Goal: Task Accomplishment & Management: Complete application form

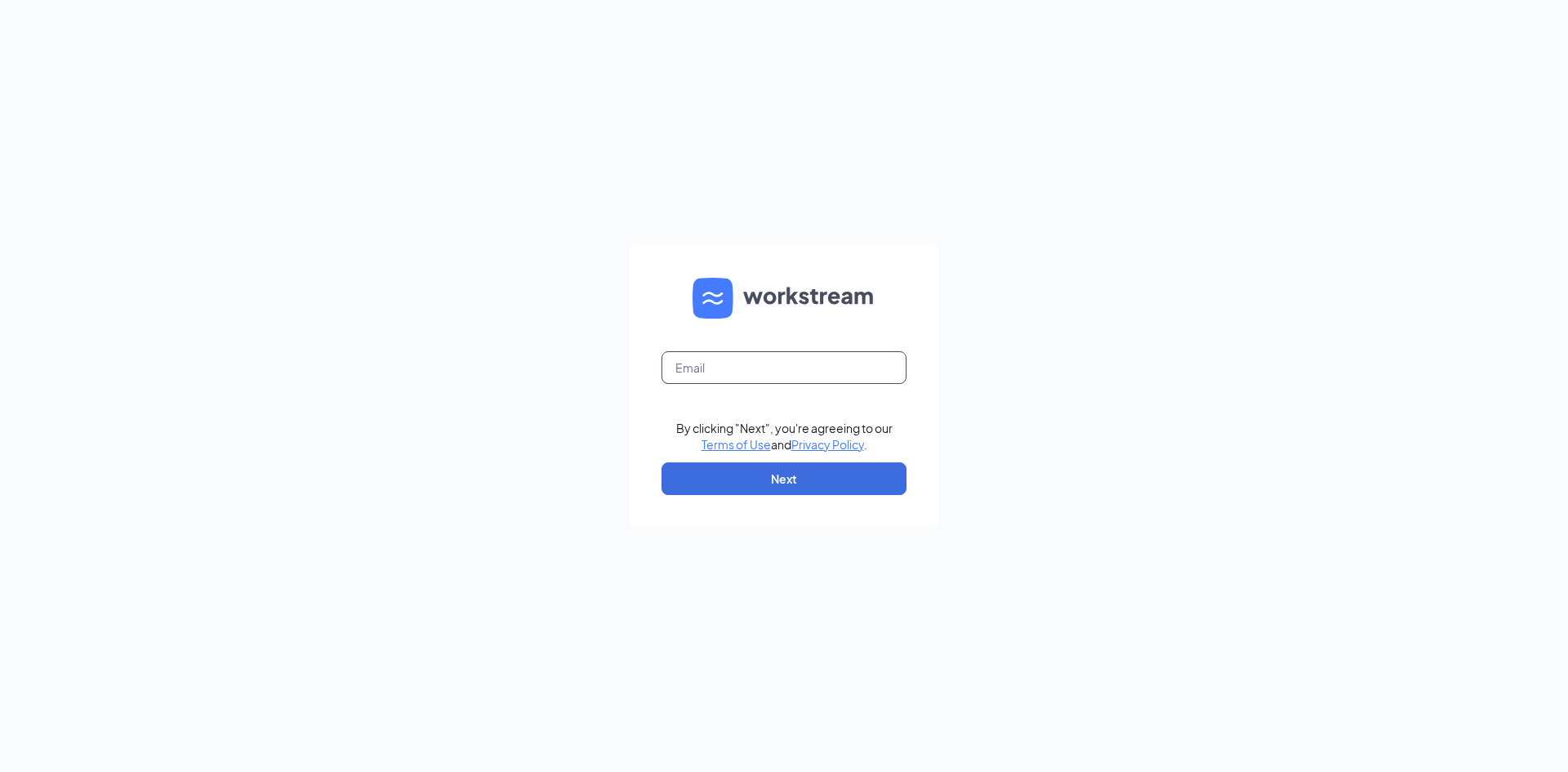
click at [866, 359] on input "text" at bounding box center [784, 368] width 245 height 33
type input "sunshine@cfagreystone.com"
click at [810, 492] on button "Next" at bounding box center [784, 479] width 245 height 33
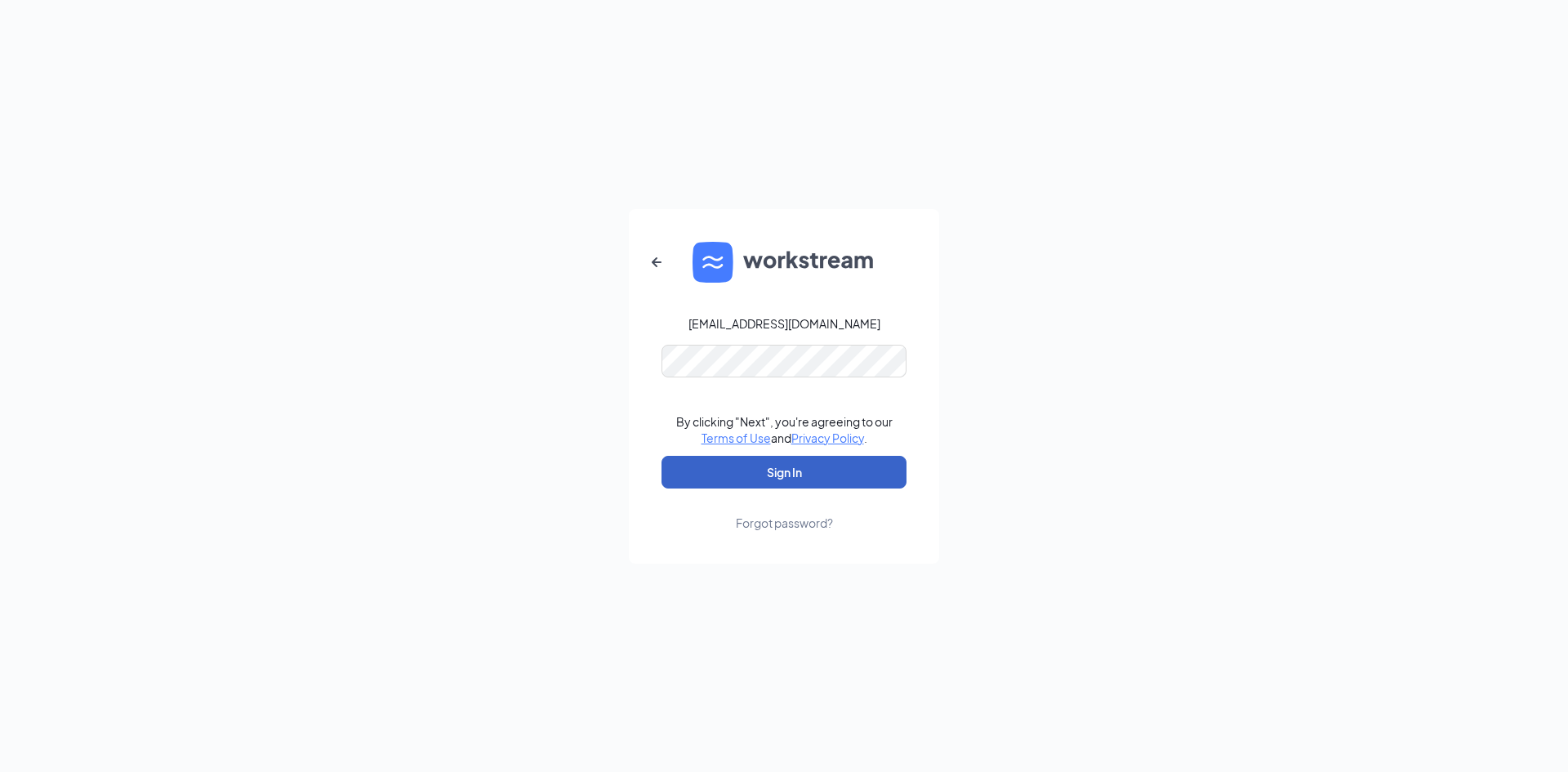
click at [832, 469] on button "Sign In" at bounding box center [784, 472] width 245 height 33
click at [785, 466] on button "Sign In" at bounding box center [784, 472] width 245 height 33
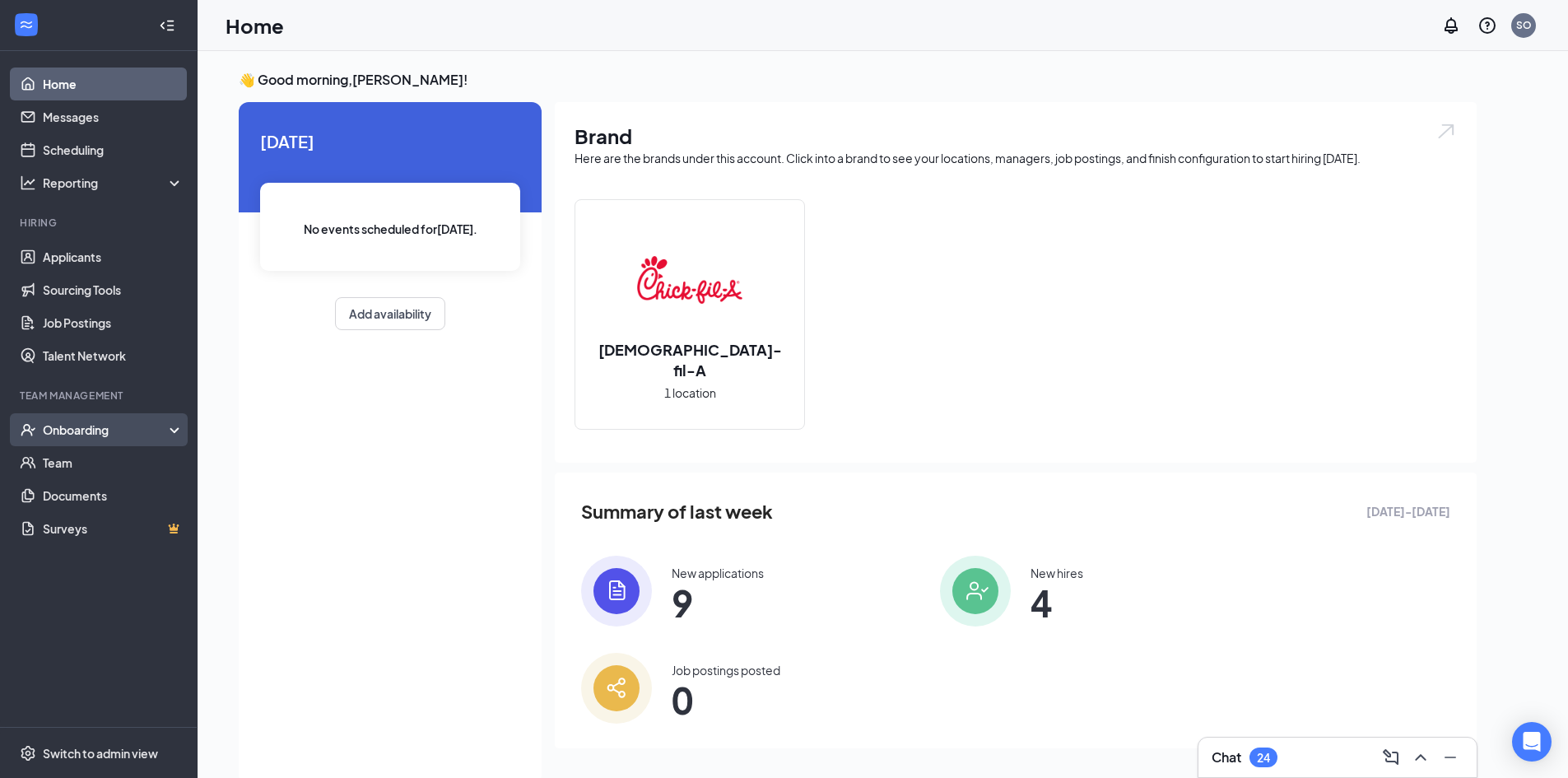
click at [157, 435] on div "Onboarding" at bounding box center [106, 429] width 127 height 16
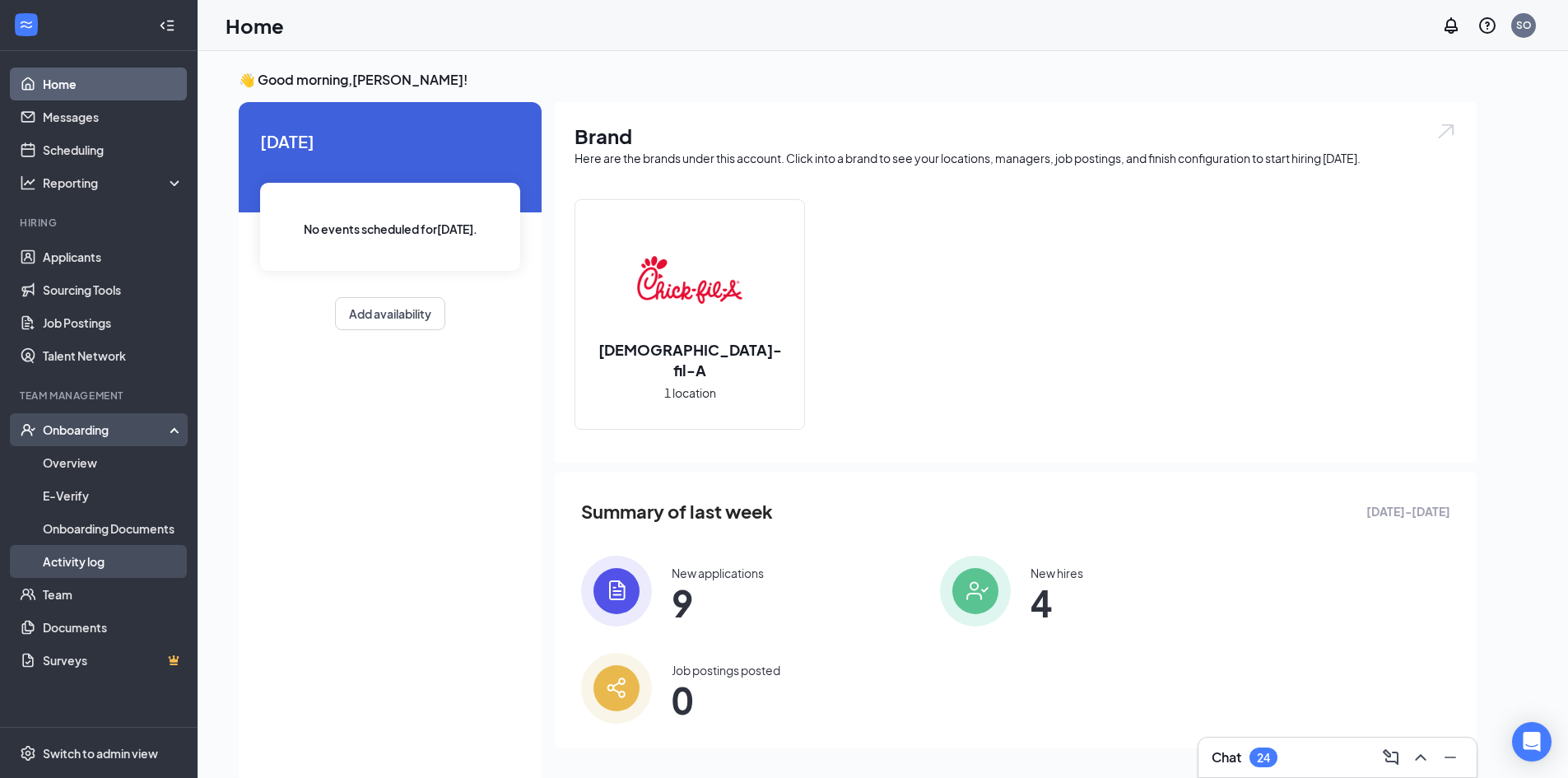
click at [135, 553] on link "Activity log" at bounding box center [113, 561] width 141 height 33
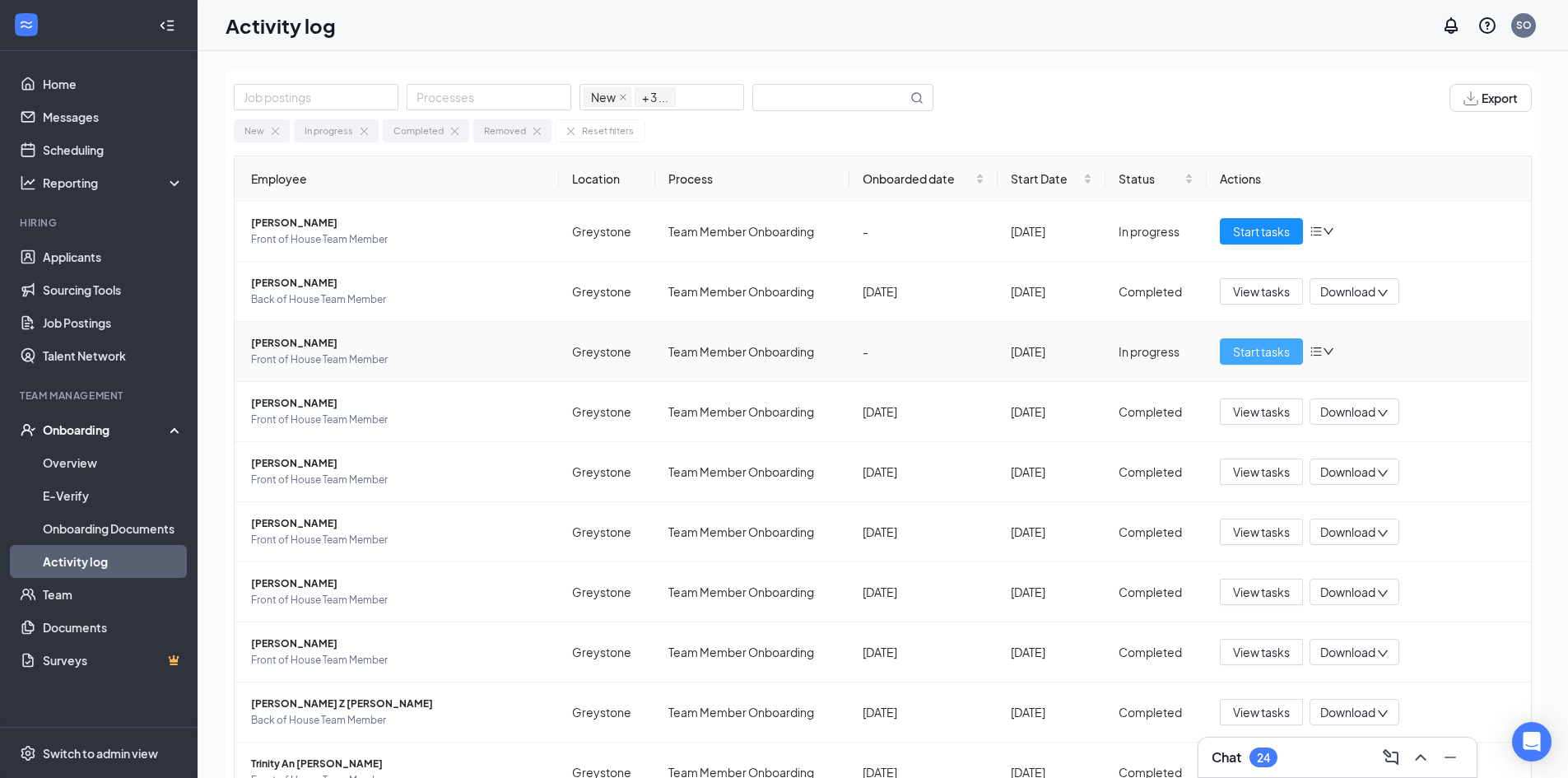
click at [1244, 345] on span "Start tasks" at bounding box center [1262, 351] width 57 height 18
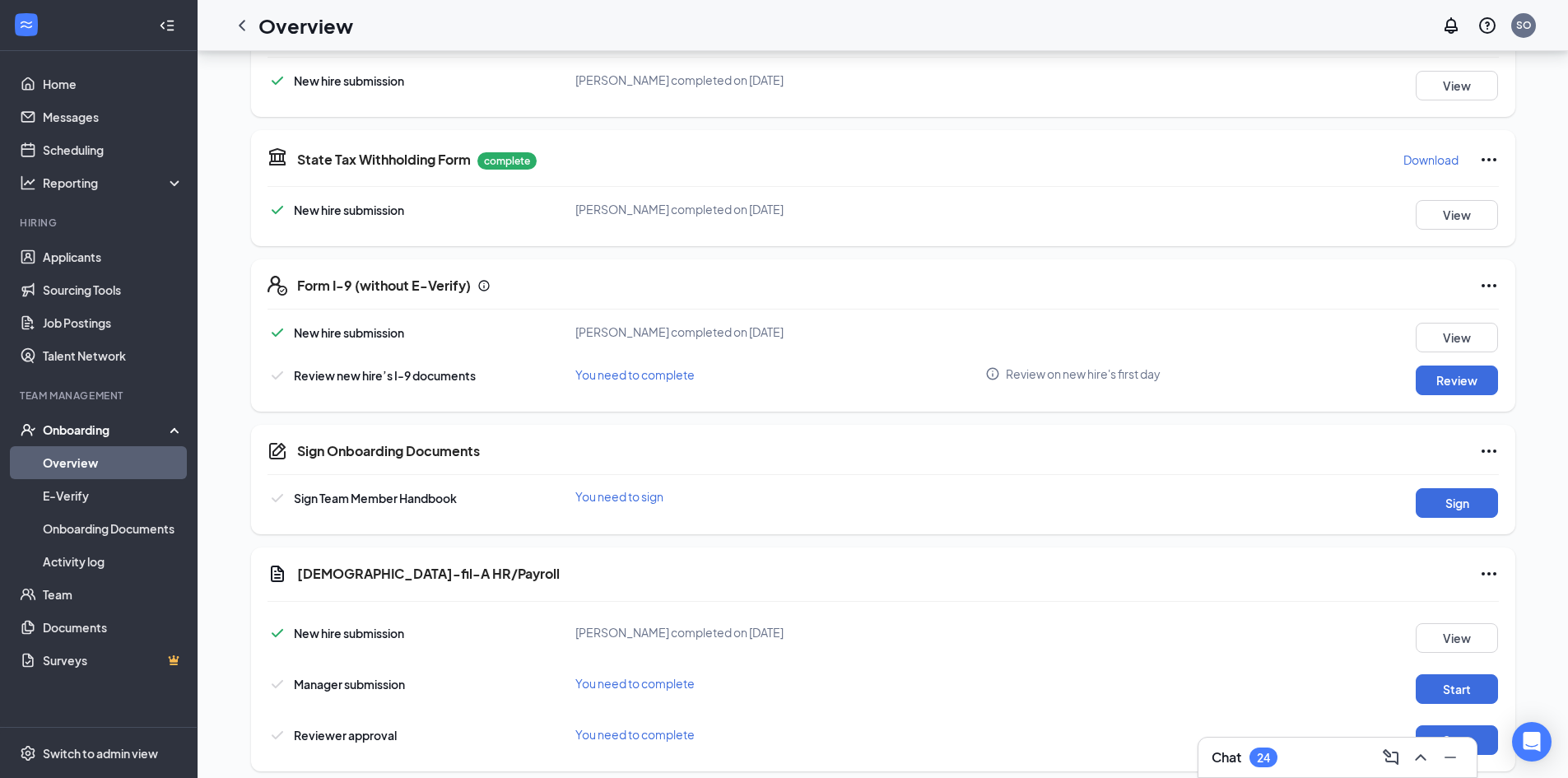
scroll to position [455, 0]
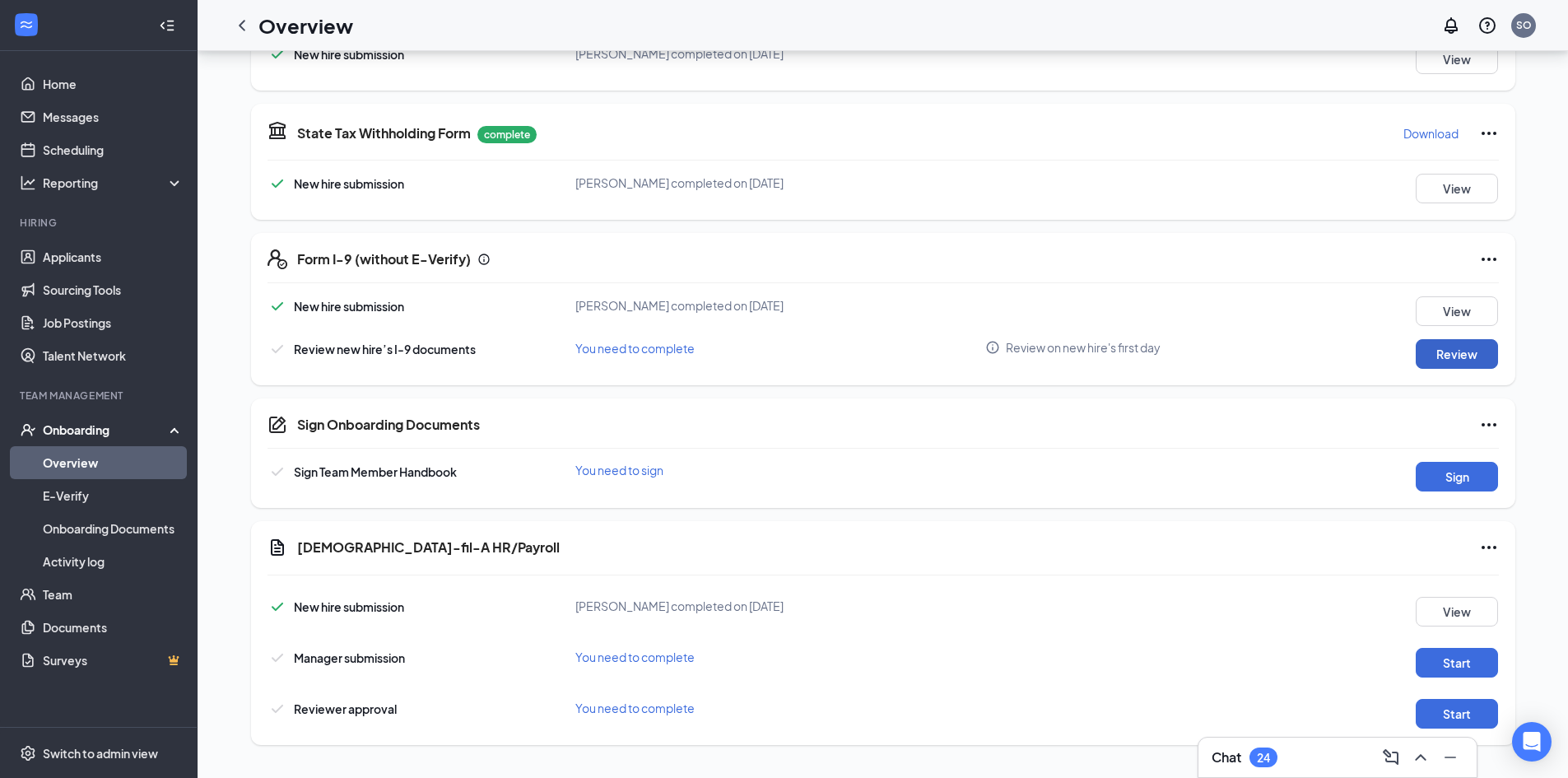
drag, startPoint x: 1444, startPoint y: 360, endPoint x: 1450, endPoint y: 369, distance: 10.8
click at [1450, 369] on div "Form I-9 (without E-Verify) New hire submission [PERSON_NAME] completed on [DAT…" at bounding box center [883, 309] width 1264 height 152
click at [1465, 349] on button "Review" at bounding box center [1456, 354] width 82 height 29
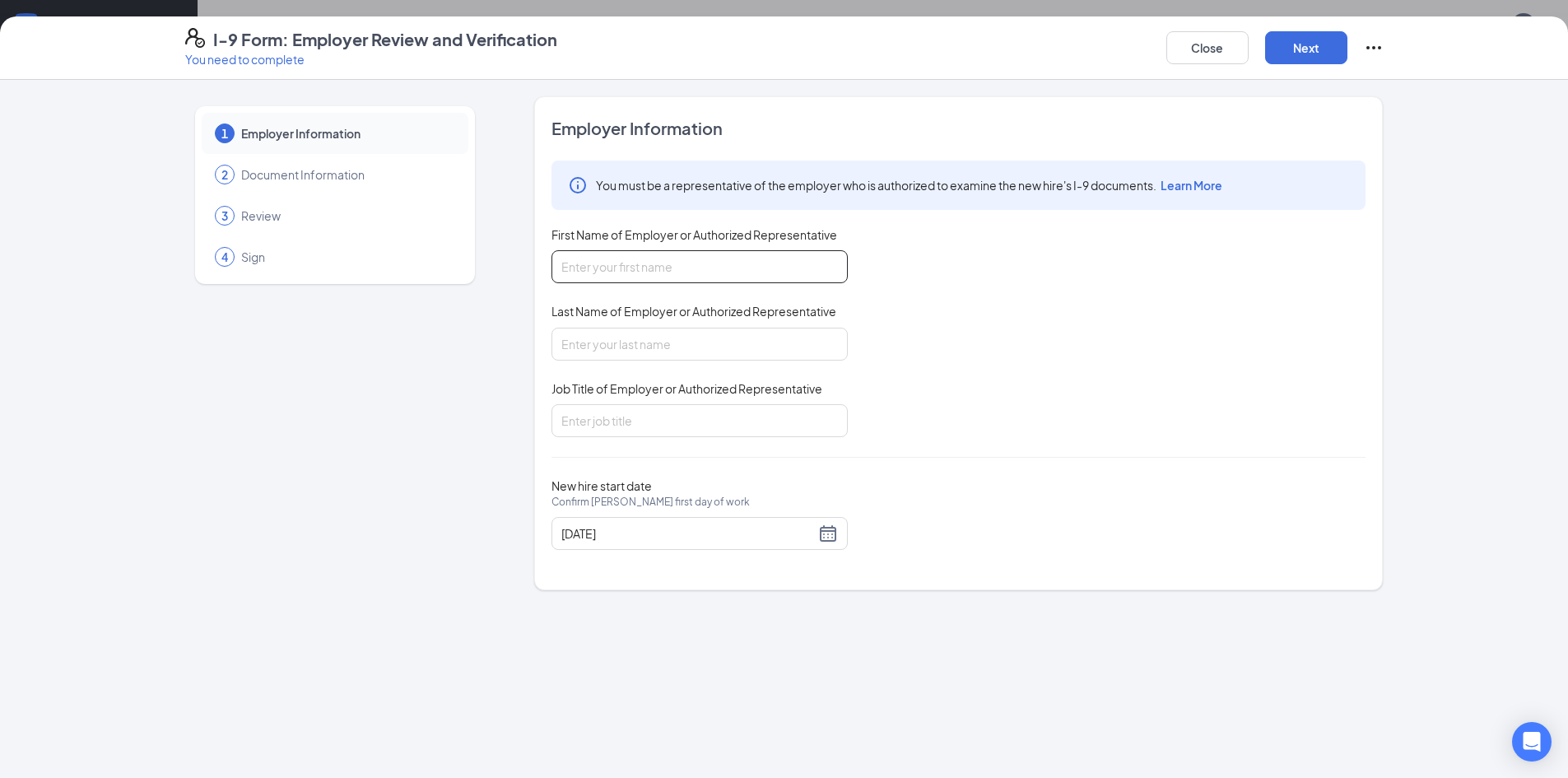
click at [614, 264] on input "First Name of Employer or Authorized Representative" at bounding box center [699, 267] width 296 height 33
type input "Sunshine"
click at [648, 349] on input "Last Name of Employer or Authorized Representative" at bounding box center [699, 345] width 296 height 33
type input "[PERSON_NAME]"
click at [666, 405] on input "Job Title of Employer or Authorized Representative" at bounding box center [699, 421] width 296 height 33
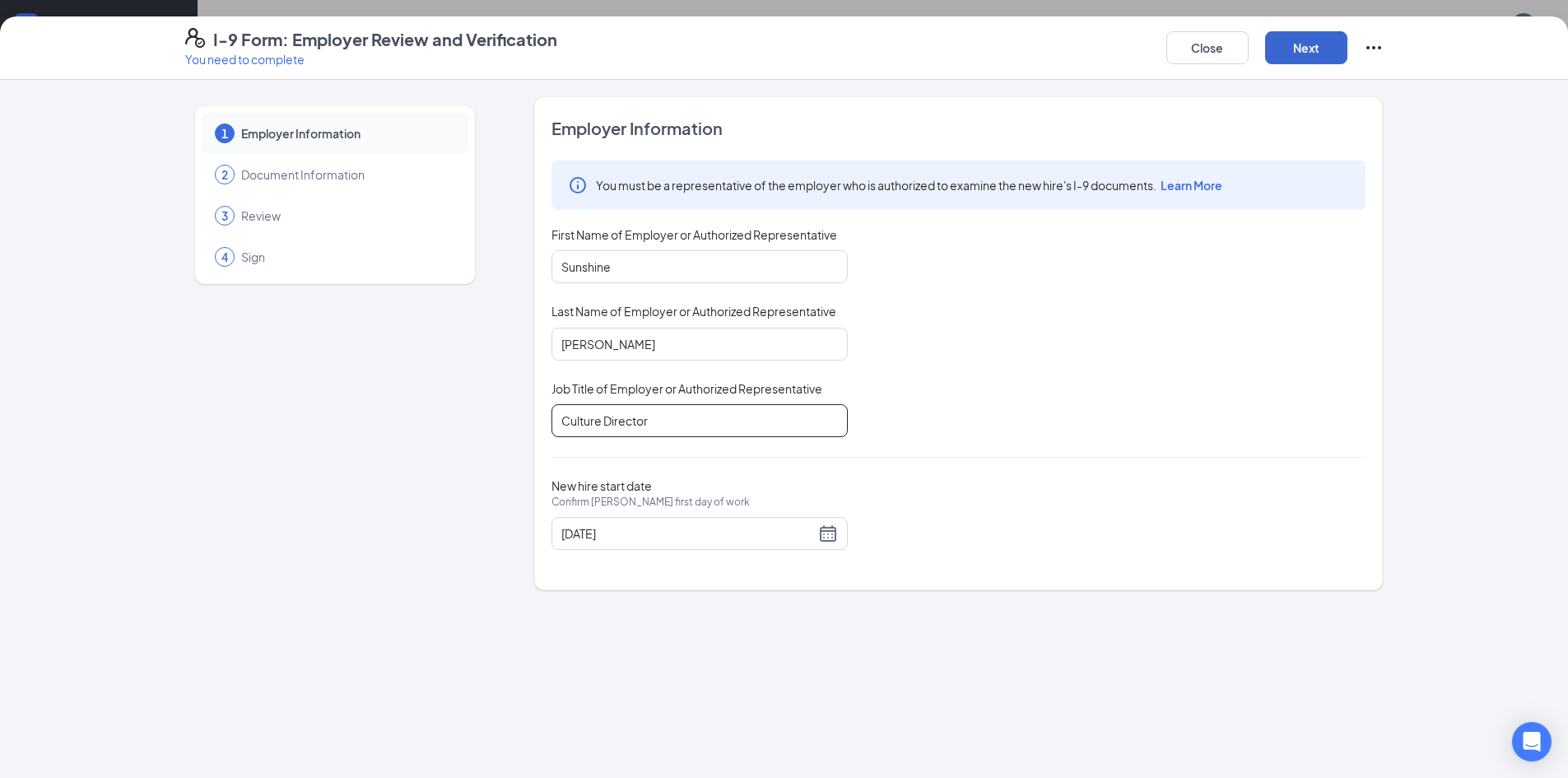
type input "Culture Director"
click at [1315, 45] on button "Next" at bounding box center [1306, 47] width 82 height 33
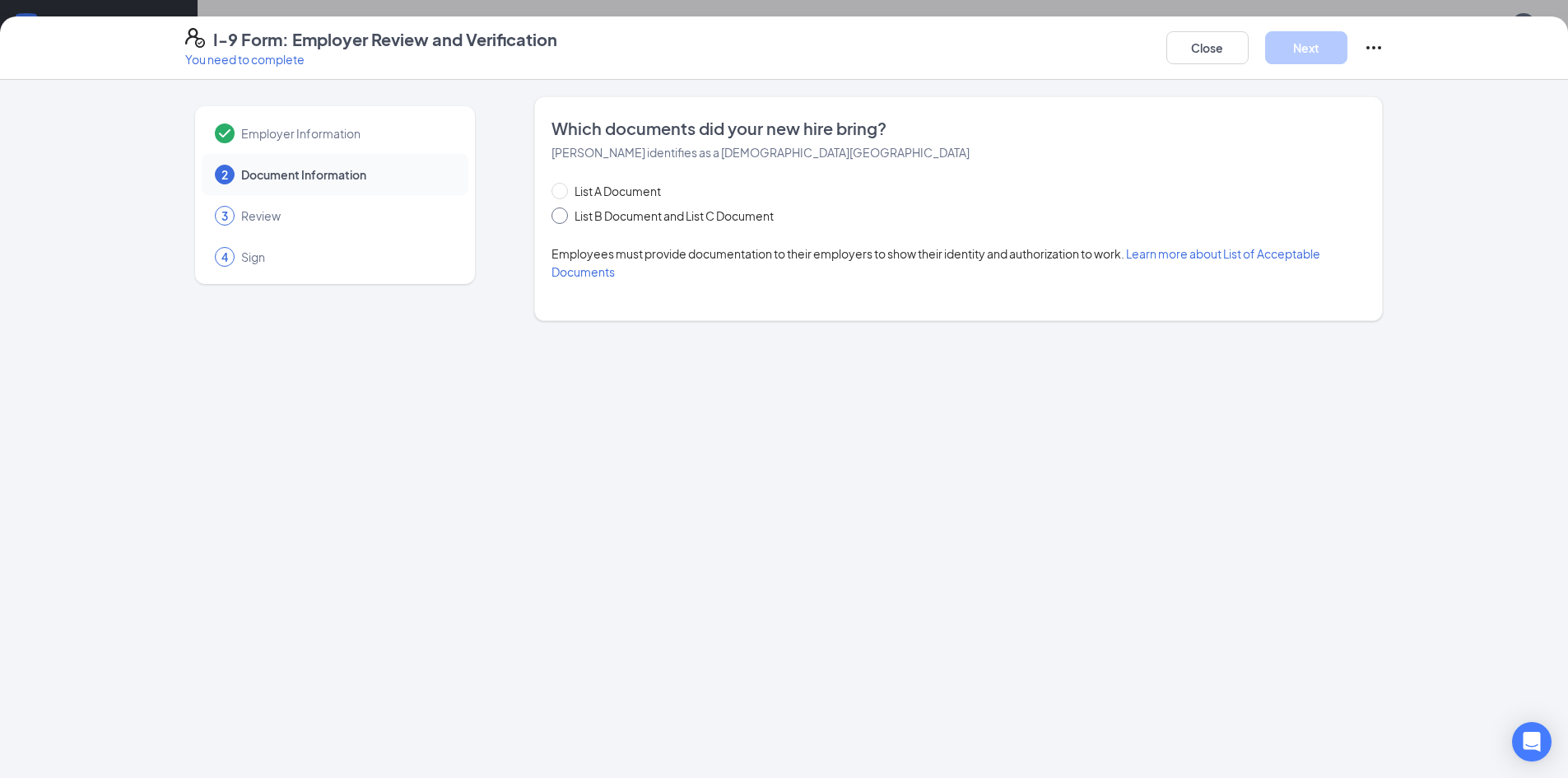
click at [563, 222] on span at bounding box center [559, 215] width 16 height 16
click at [563, 219] on input "List B Document and List C Document" at bounding box center [557, 212] width 11 height 11
radio input "true"
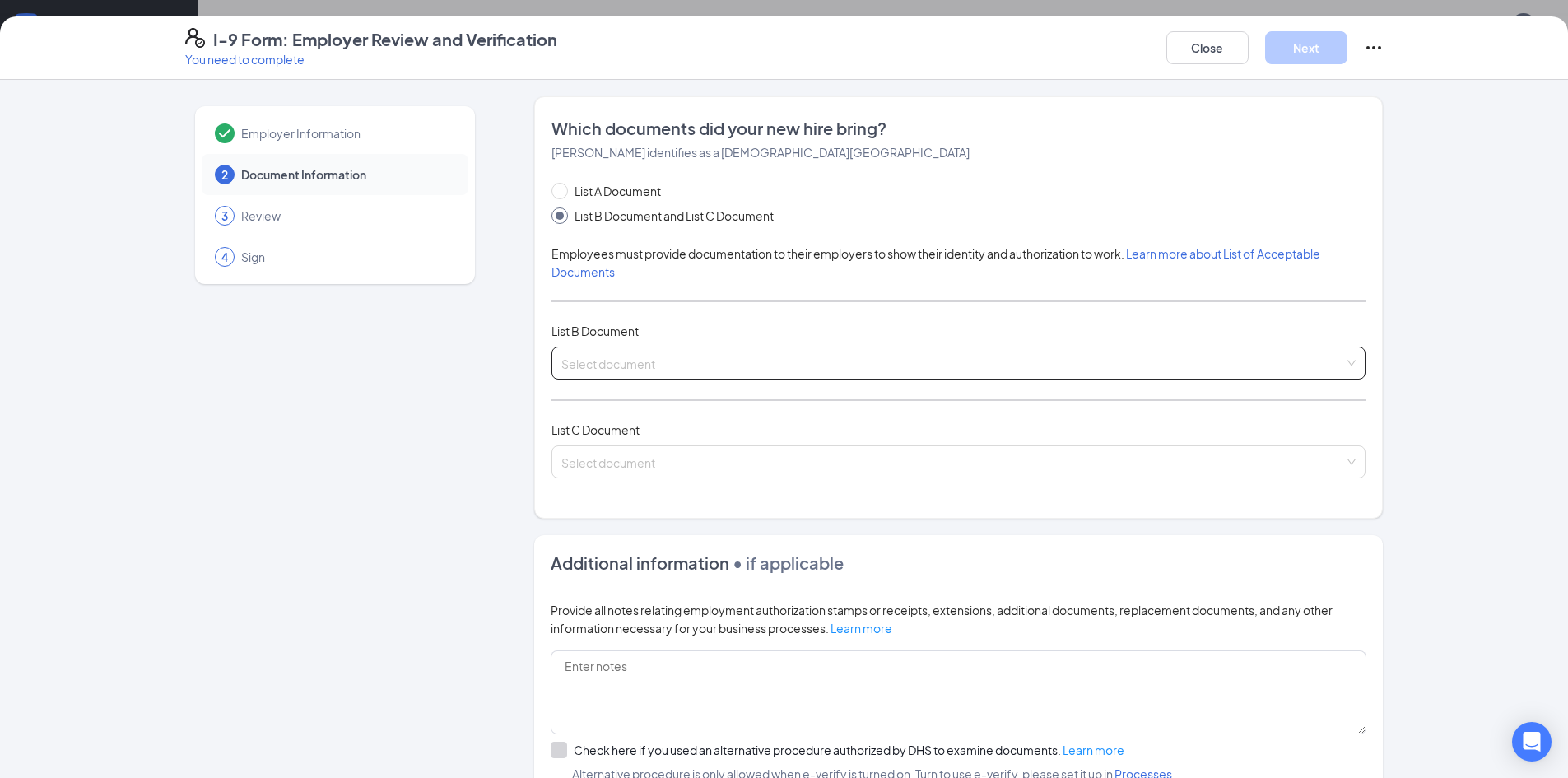
click at [751, 369] on input "search" at bounding box center [952, 359] width 783 height 25
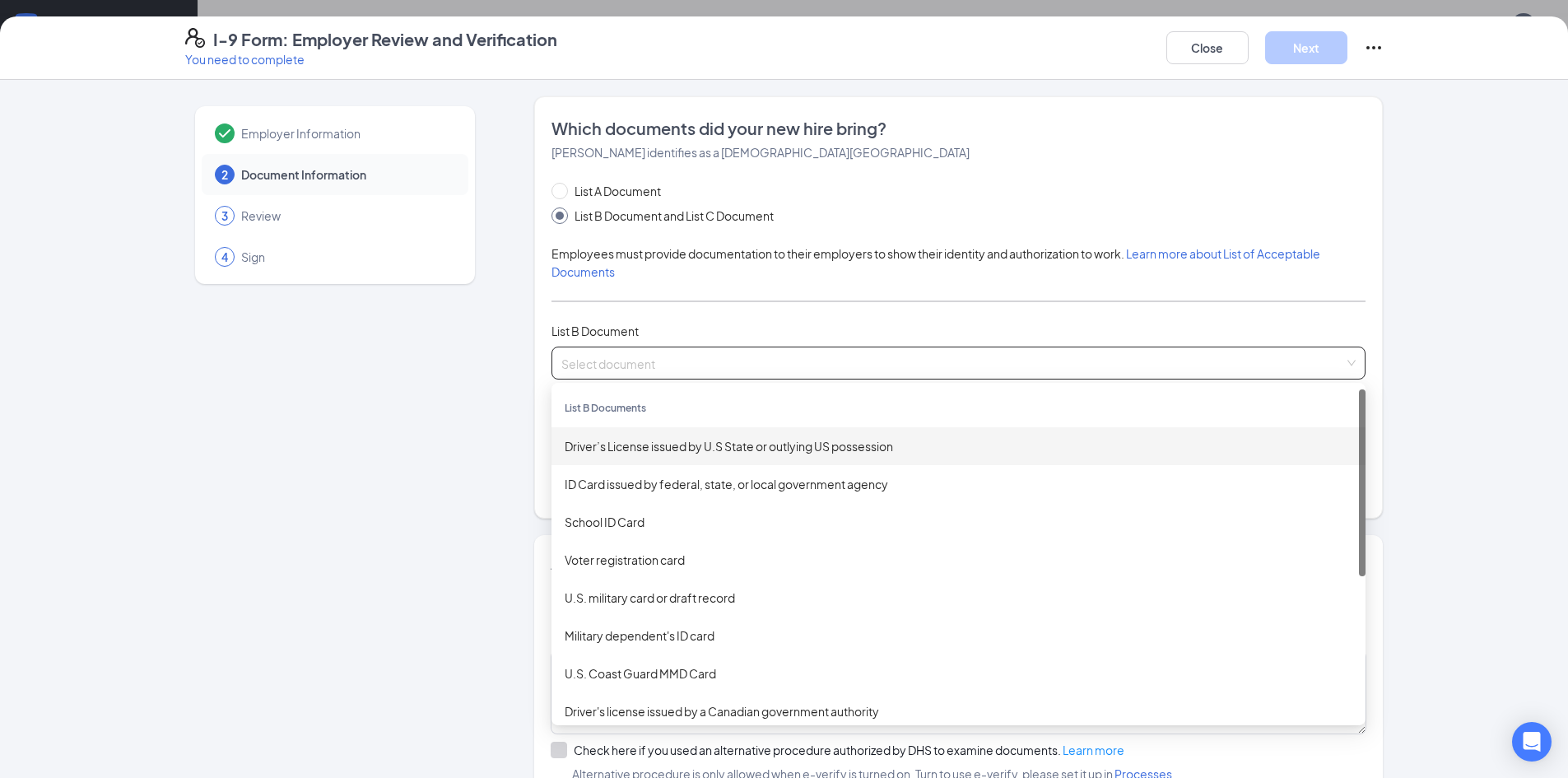
click at [692, 452] on div "Driver’s License issued by U.S State or outlying US possession" at bounding box center [958, 446] width 788 height 18
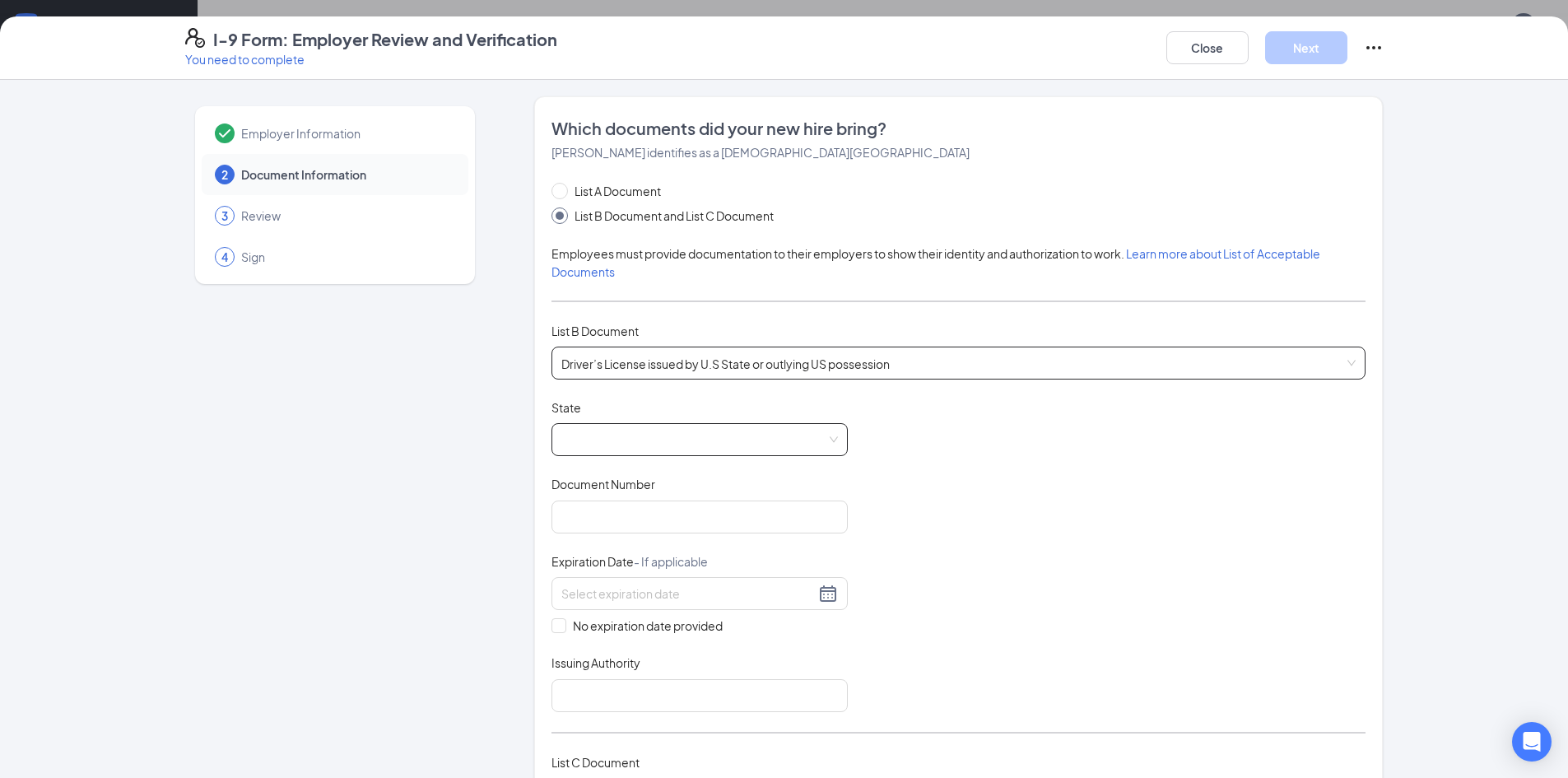
click at [730, 452] on span at bounding box center [699, 440] width 276 height 31
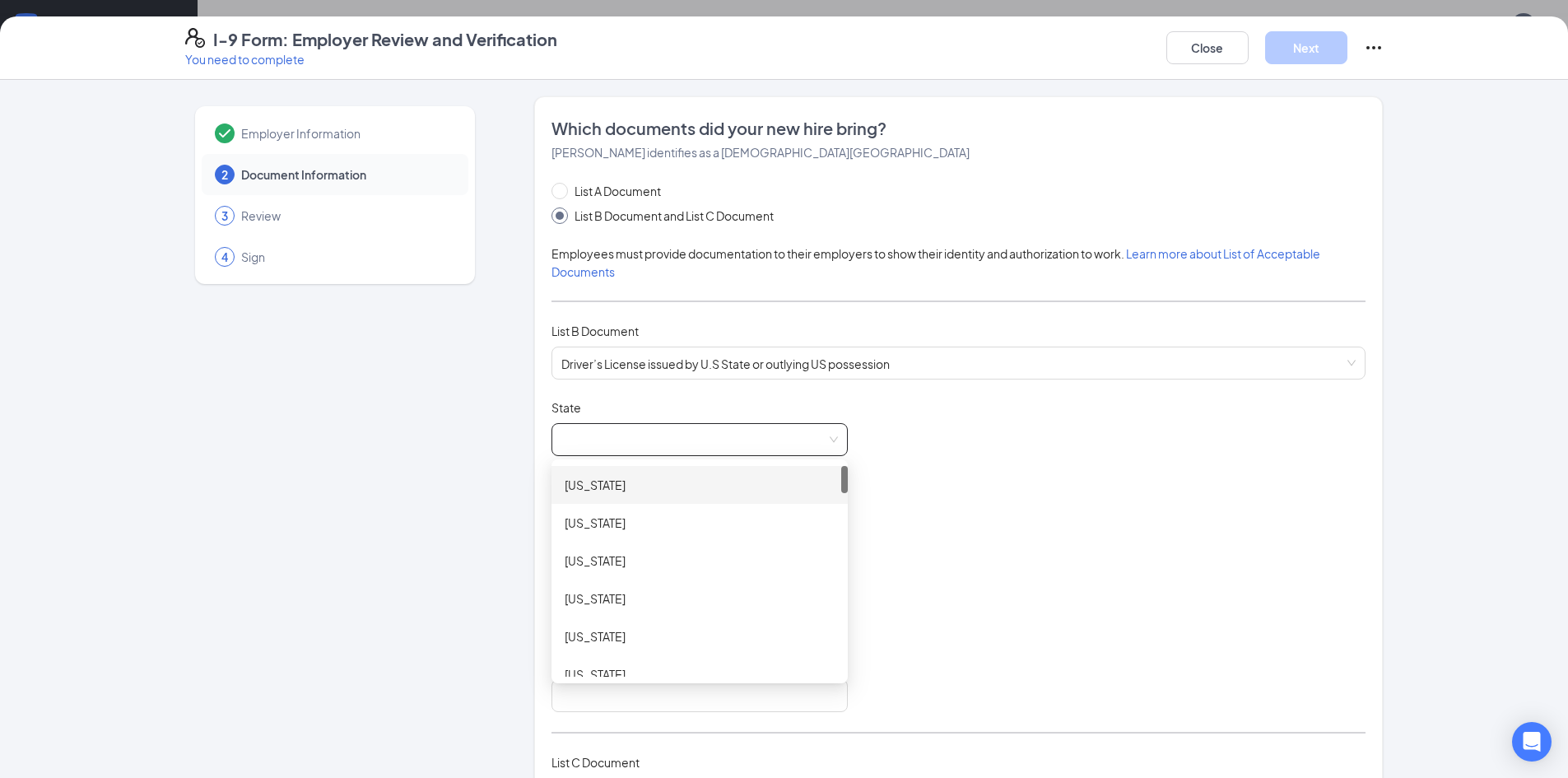
click at [775, 486] on div "[US_STATE]" at bounding box center [699, 484] width 270 height 18
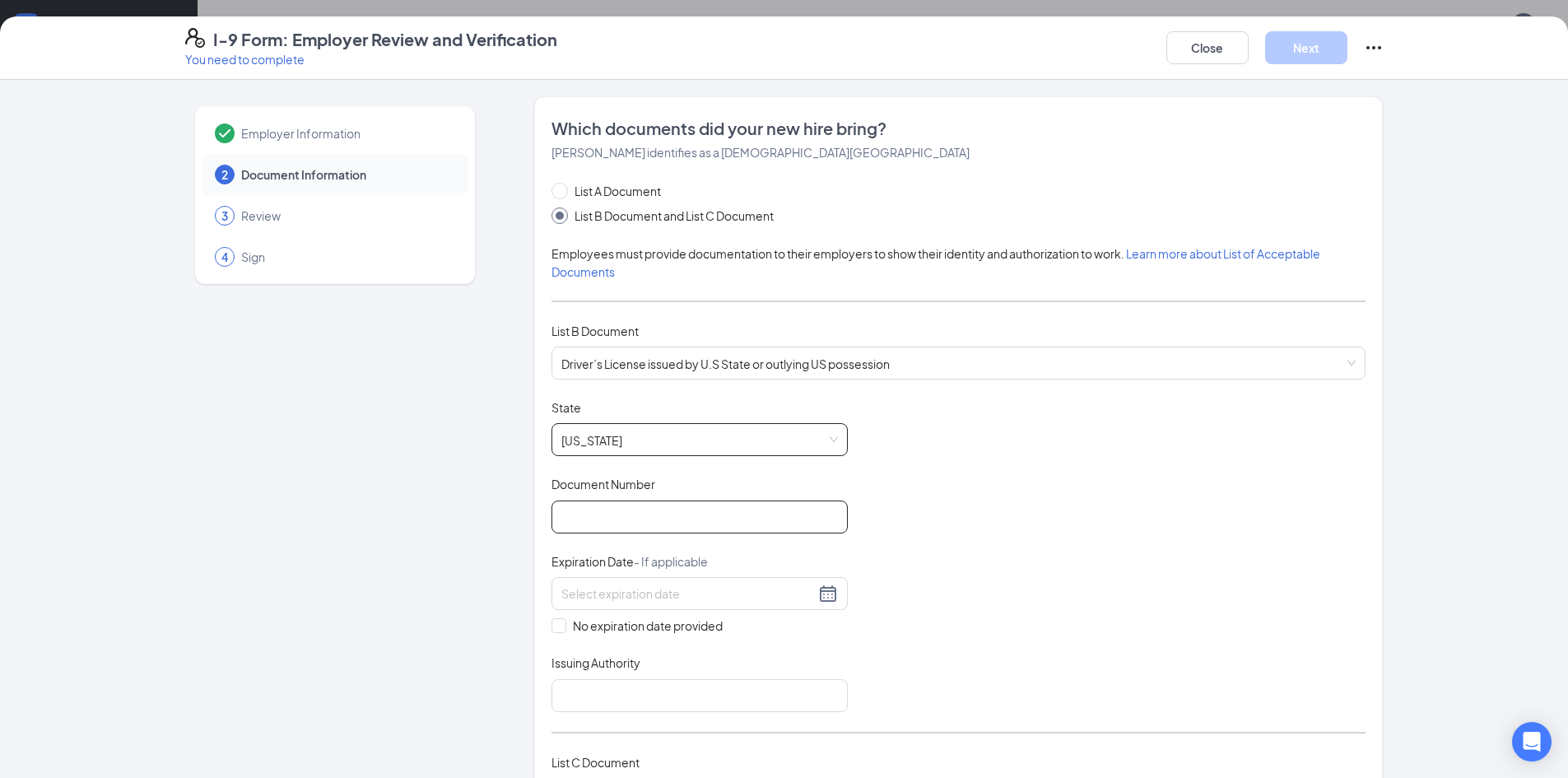
click at [711, 516] on input "Document Number" at bounding box center [699, 517] width 296 height 33
type input "10465584"
click at [587, 587] on input at bounding box center [688, 593] width 254 height 18
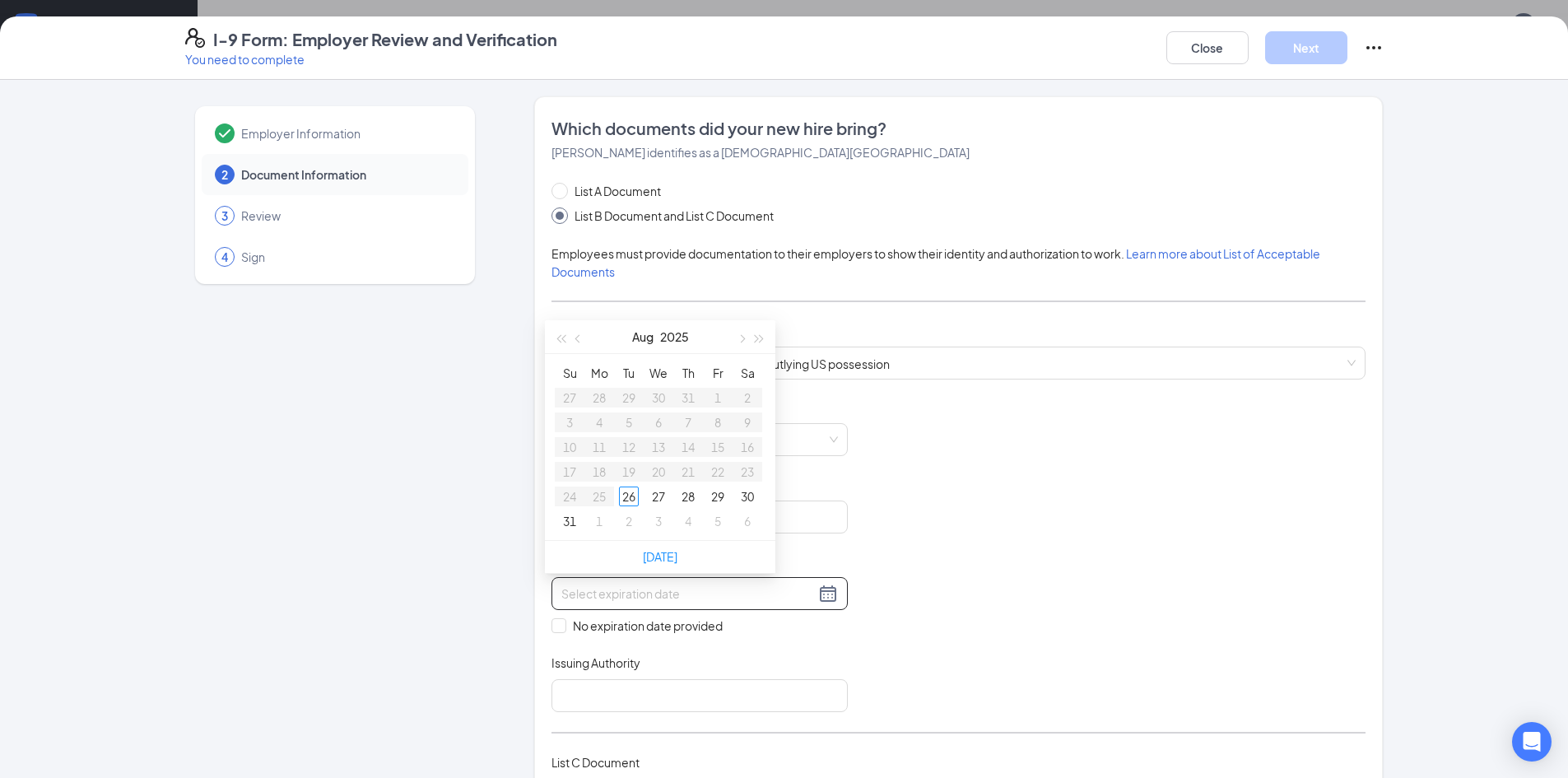
type input "[DATE]"
click at [758, 336] on span "button" at bounding box center [760, 339] width 9 height 9
click at [740, 346] on button "button" at bounding box center [740, 337] width 18 height 33
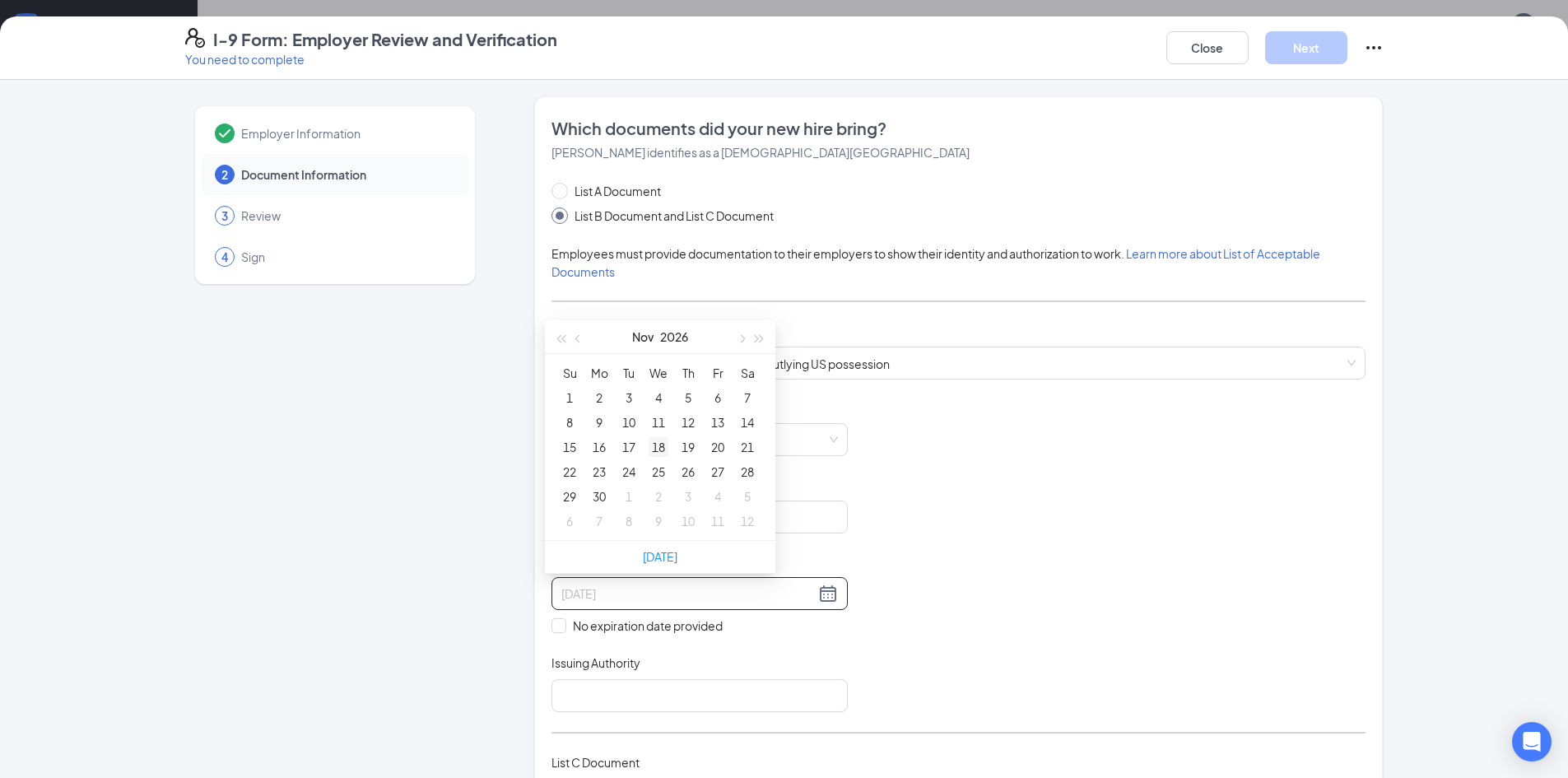
type input "[DATE]"
click at [661, 446] on div "18" at bounding box center [658, 446] width 20 height 20
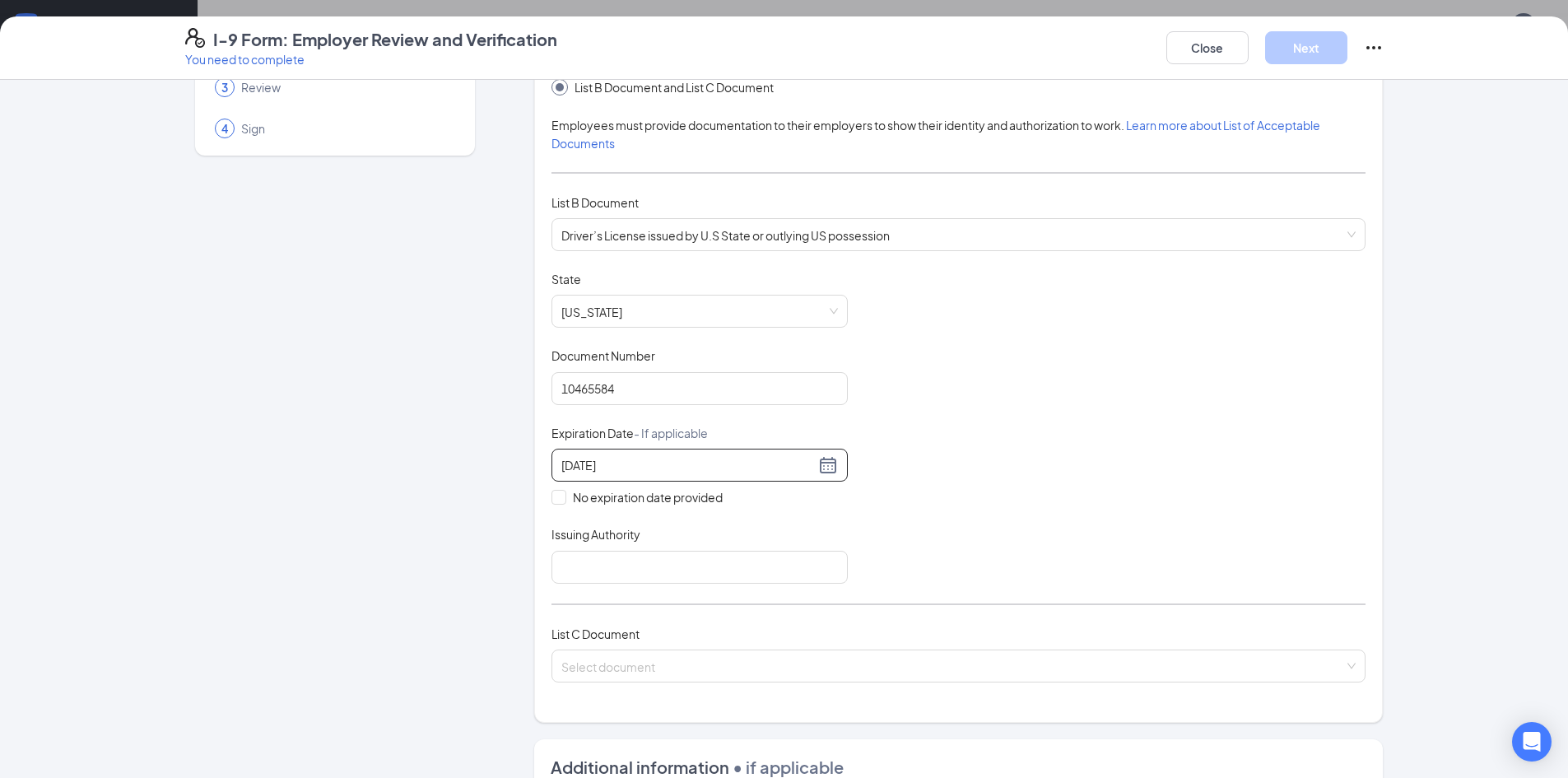
scroll to position [220, 0]
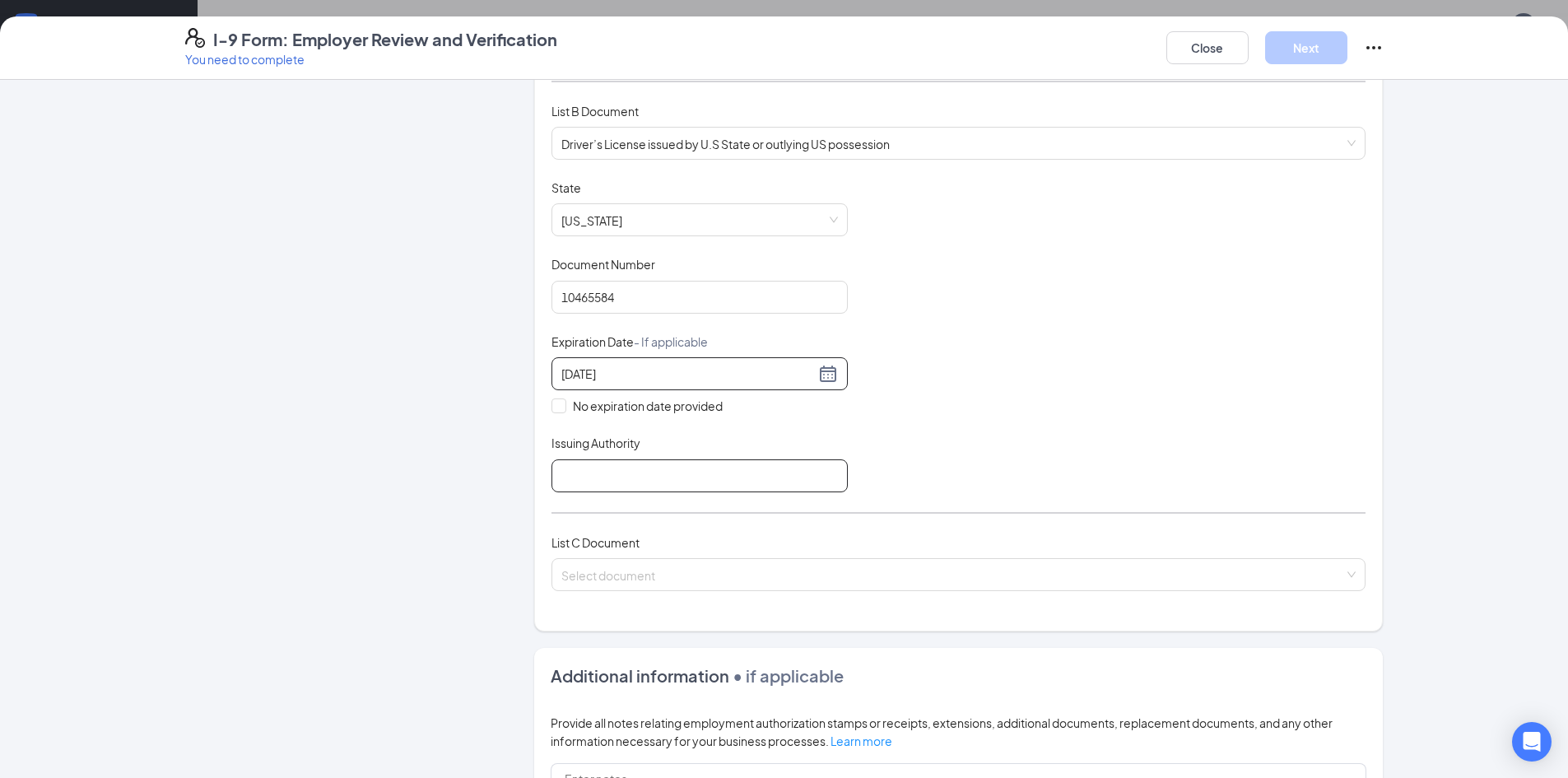
click at [705, 472] on input "Issuing Authority" at bounding box center [699, 476] width 296 height 33
type input "S"
type input "[PERSON_NAME]"
click at [664, 581] on input "search" at bounding box center [952, 572] width 783 height 25
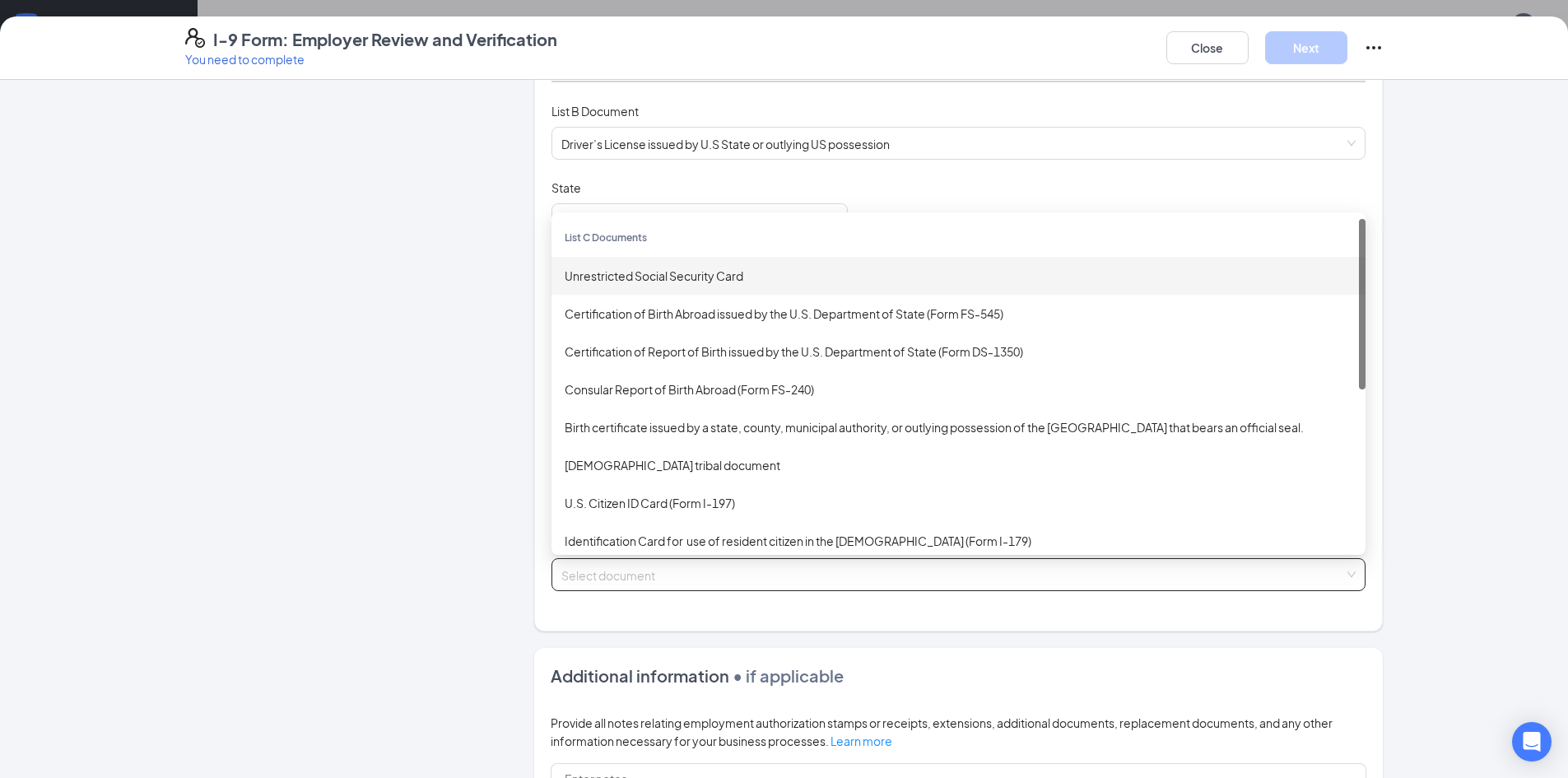
click at [684, 285] on div "Unrestricted Social Security Card" at bounding box center [958, 276] width 814 height 38
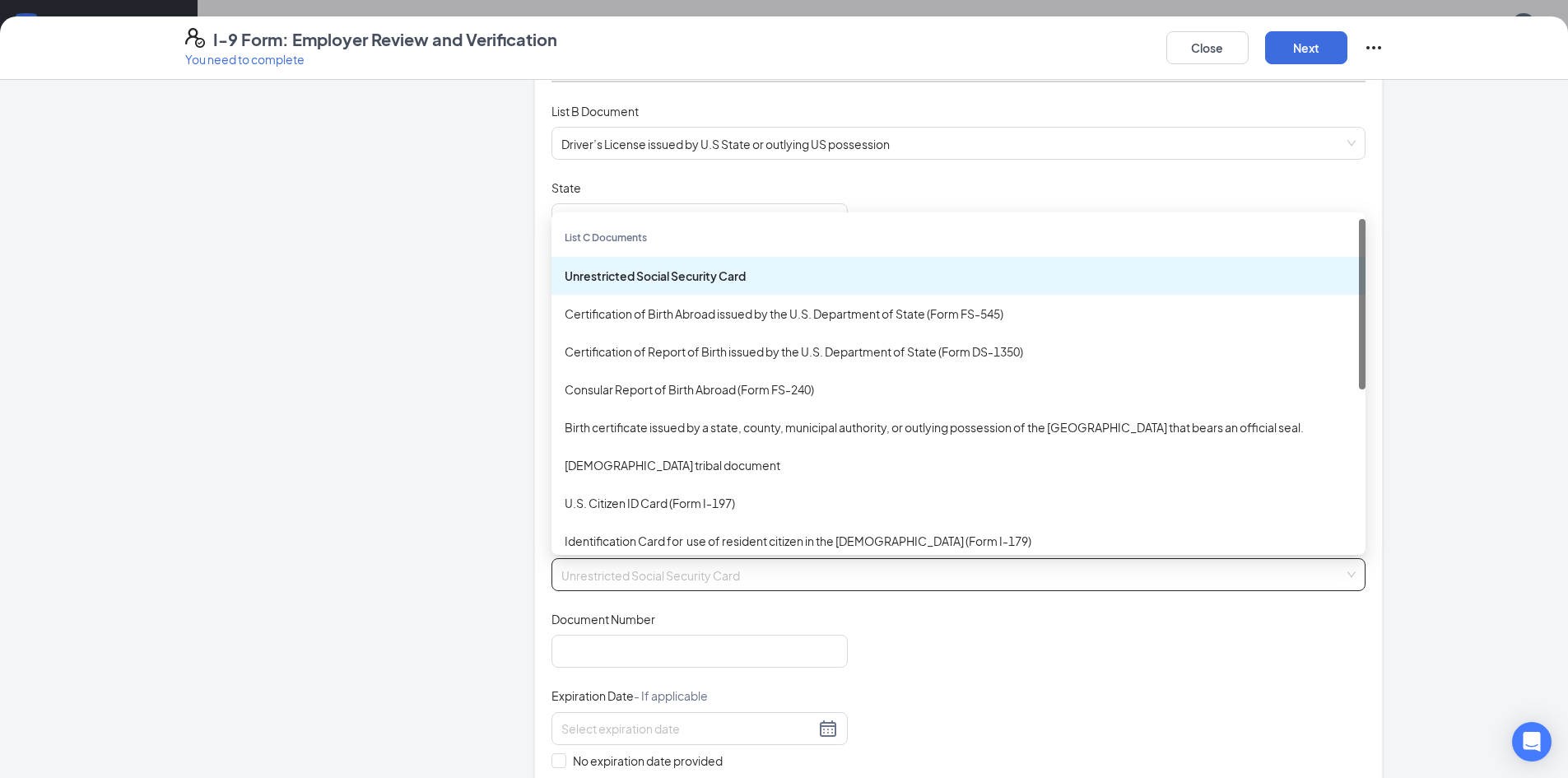
click at [683, 294] on div "Certification of Birth Abroad issued by the U.S. Department of State (Form FS-5…" at bounding box center [958, 313] width 814 height 38
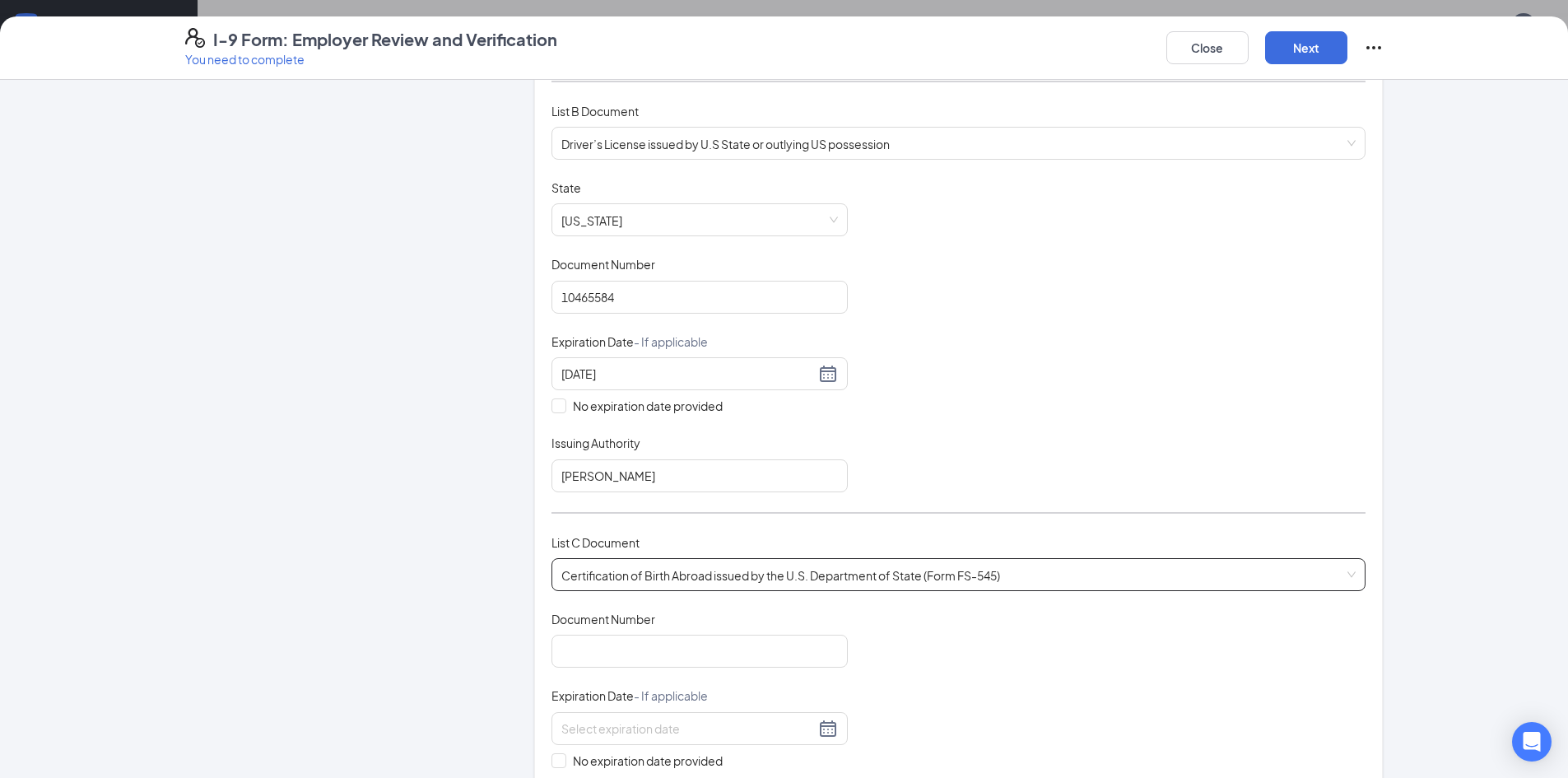
click at [725, 579] on span "Certification of Birth Abroad issued by the U.S. Department of State (Form FS-5…" at bounding box center [958, 575] width 794 height 31
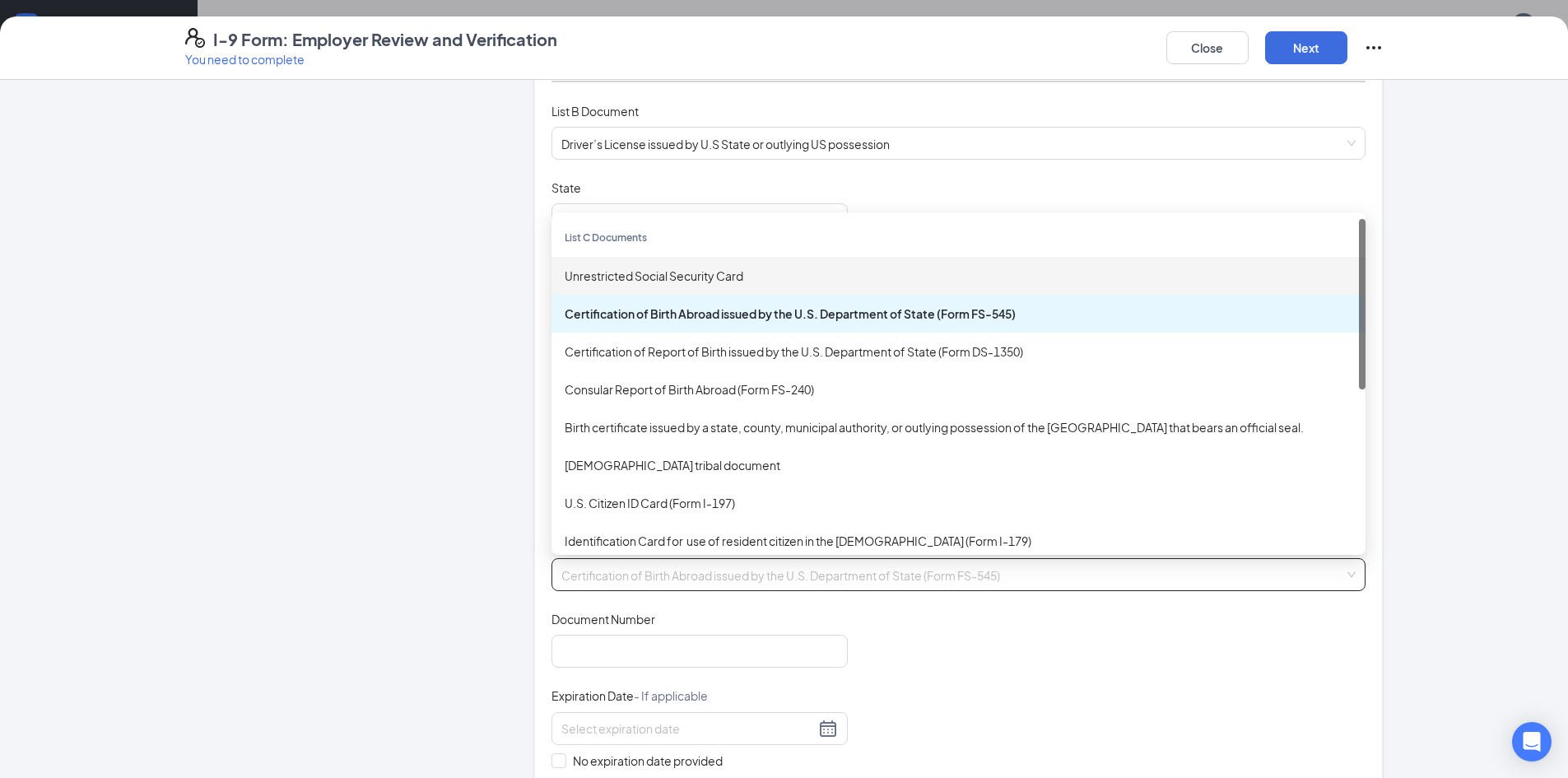
click at [708, 279] on div "Unrestricted Social Security Card" at bounding box center [958, 275] width 788 height 18
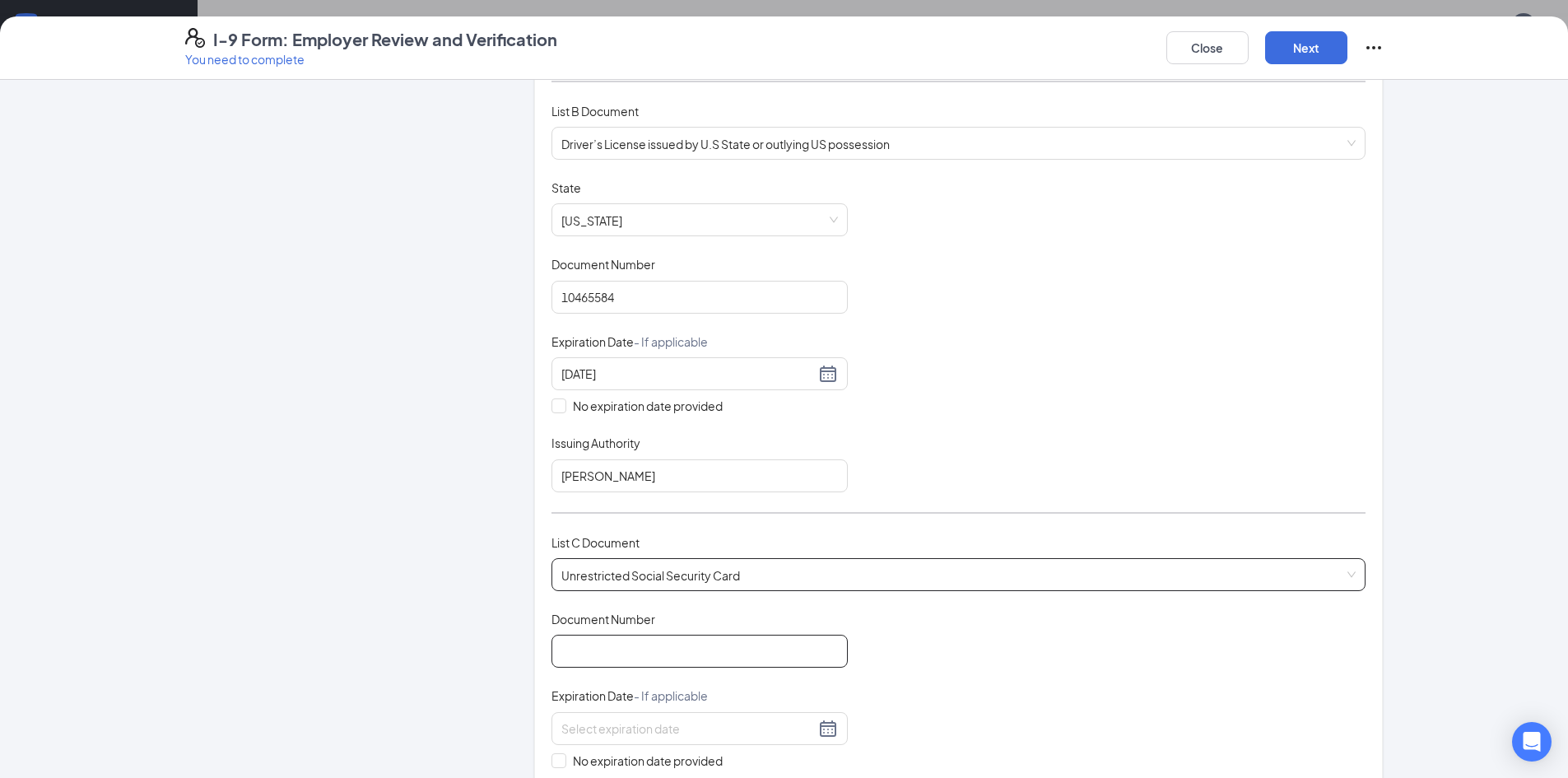
drag, startPoint x: 690, startPoint y: 647, endPoint x: 771, endPoint y: 585, distance: 102.0
click at [695, 614] on div "Document Number" at bounding box center [699, 640] width 296 height 57
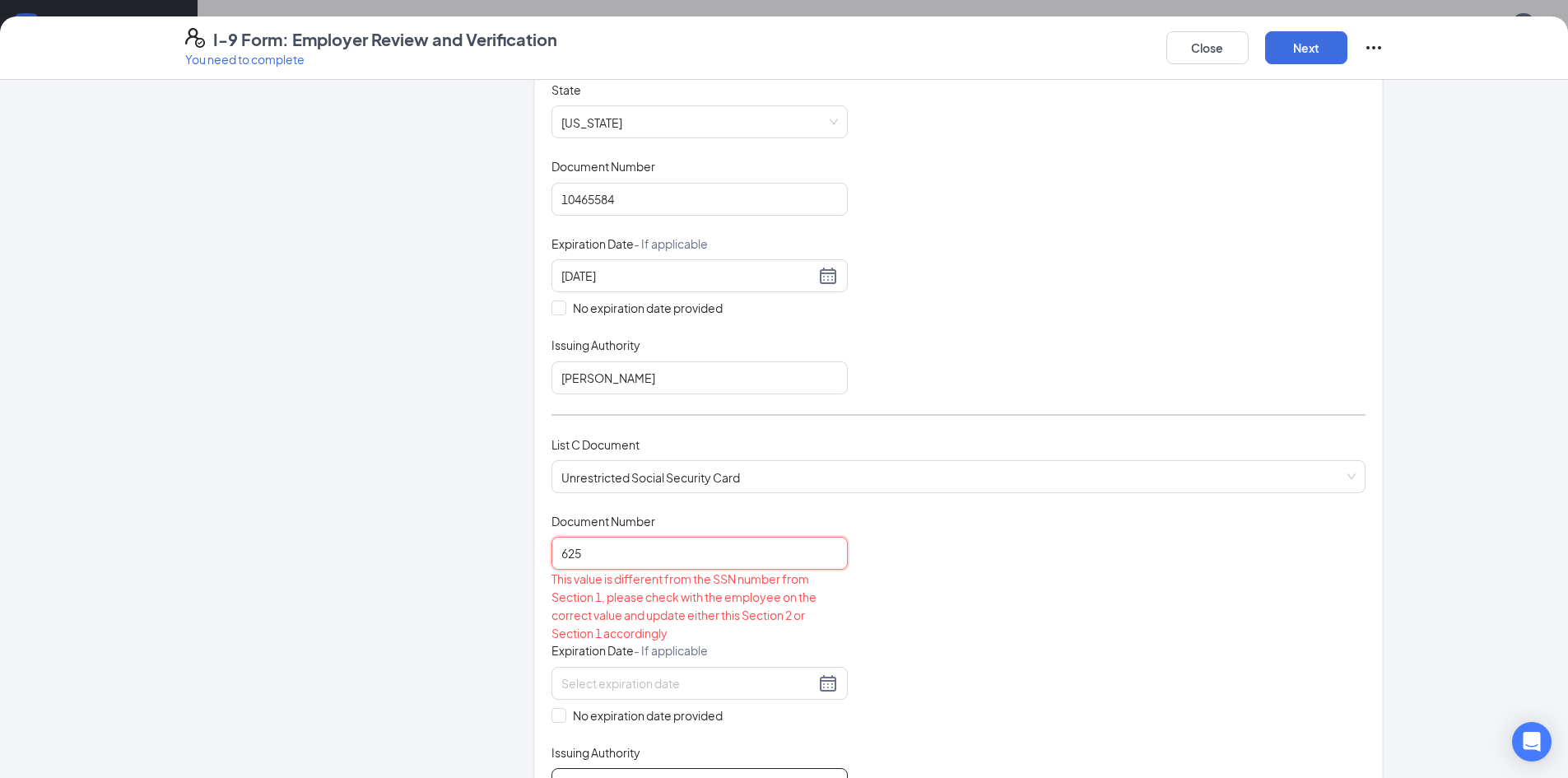
scroll to position [659, 0]
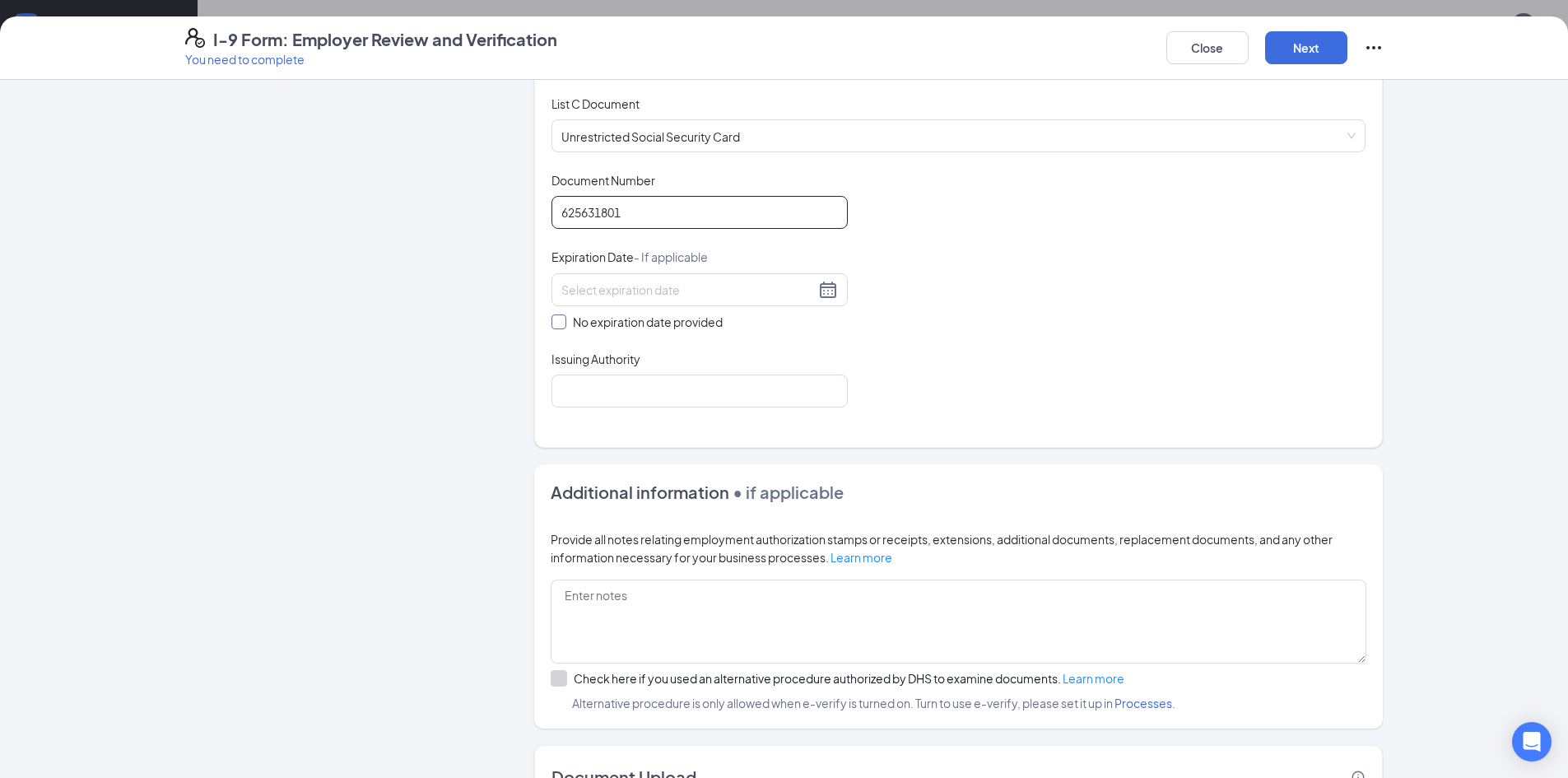
type input "625631801"
click at [566, 321] on span "No expiration date provided" at bounding box center [647, 321] width 163 height 18
click at [561, 321] on input "No expiration date provided" at bounding box center [557, 319] width 11 height 11
checkbox input "true"
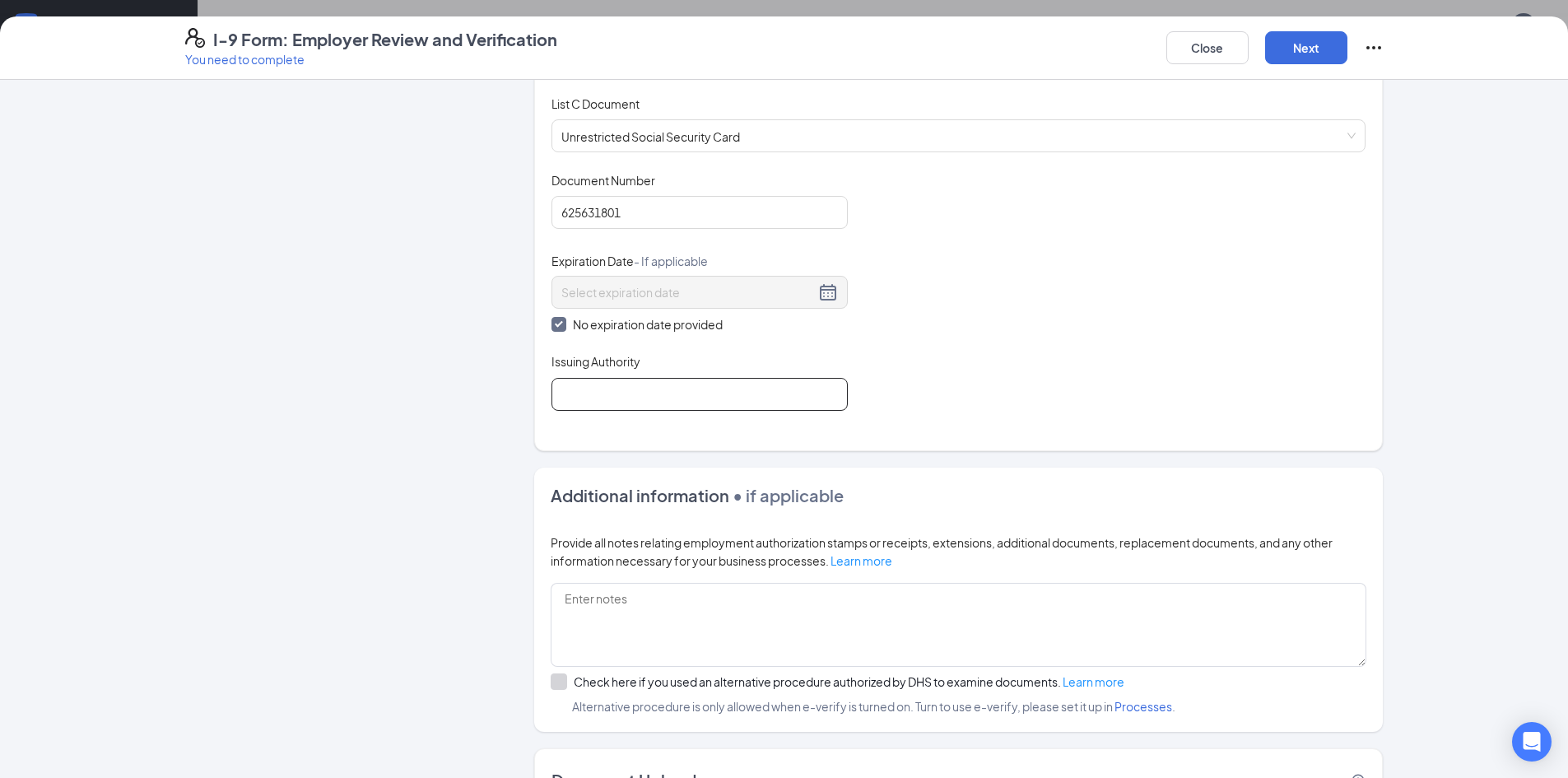
click at [595, 391] on input "Issuing Authority" at bounding box center [699, 395] width 296 height 33
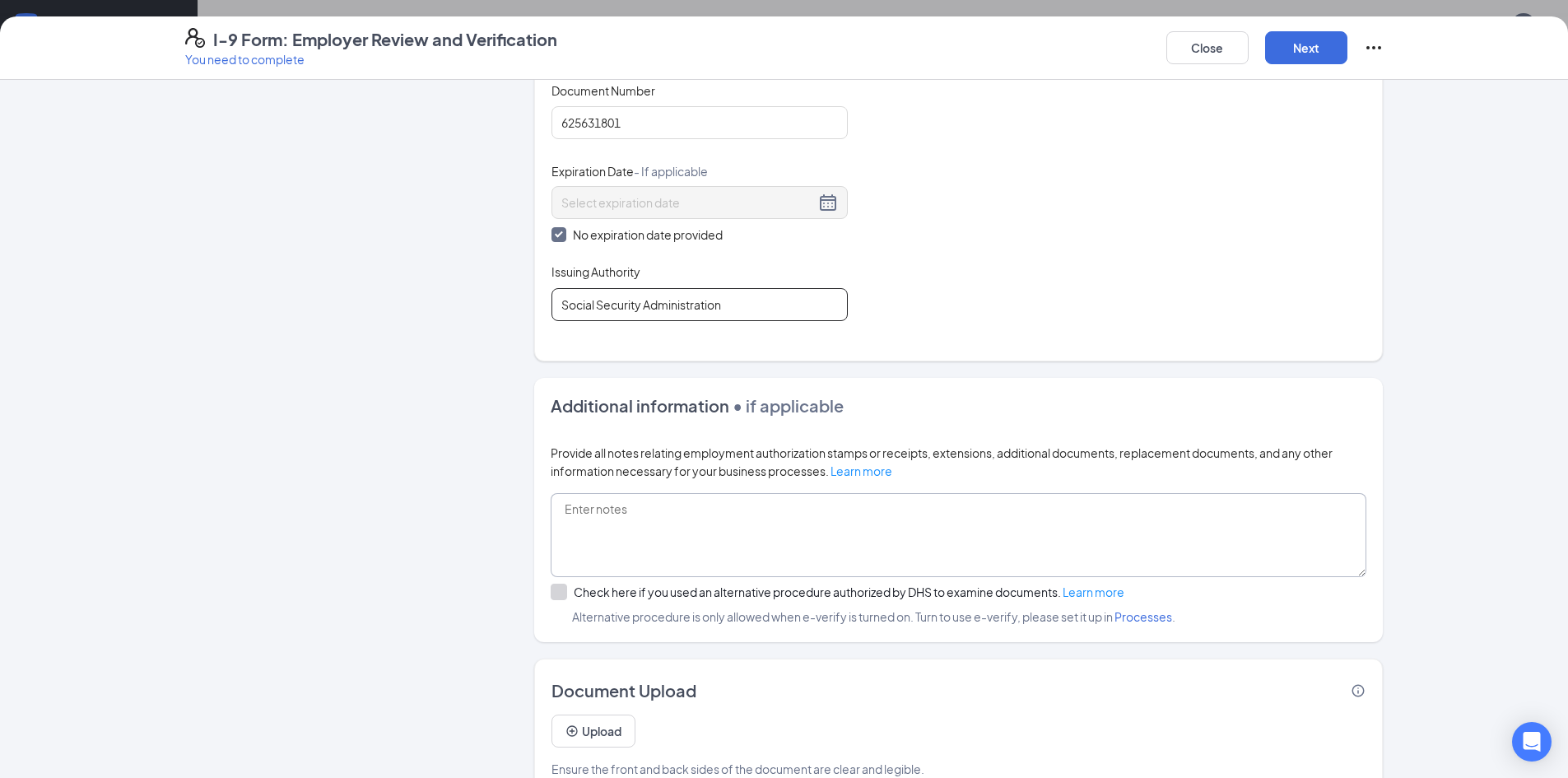
scroll to position [786, 0]
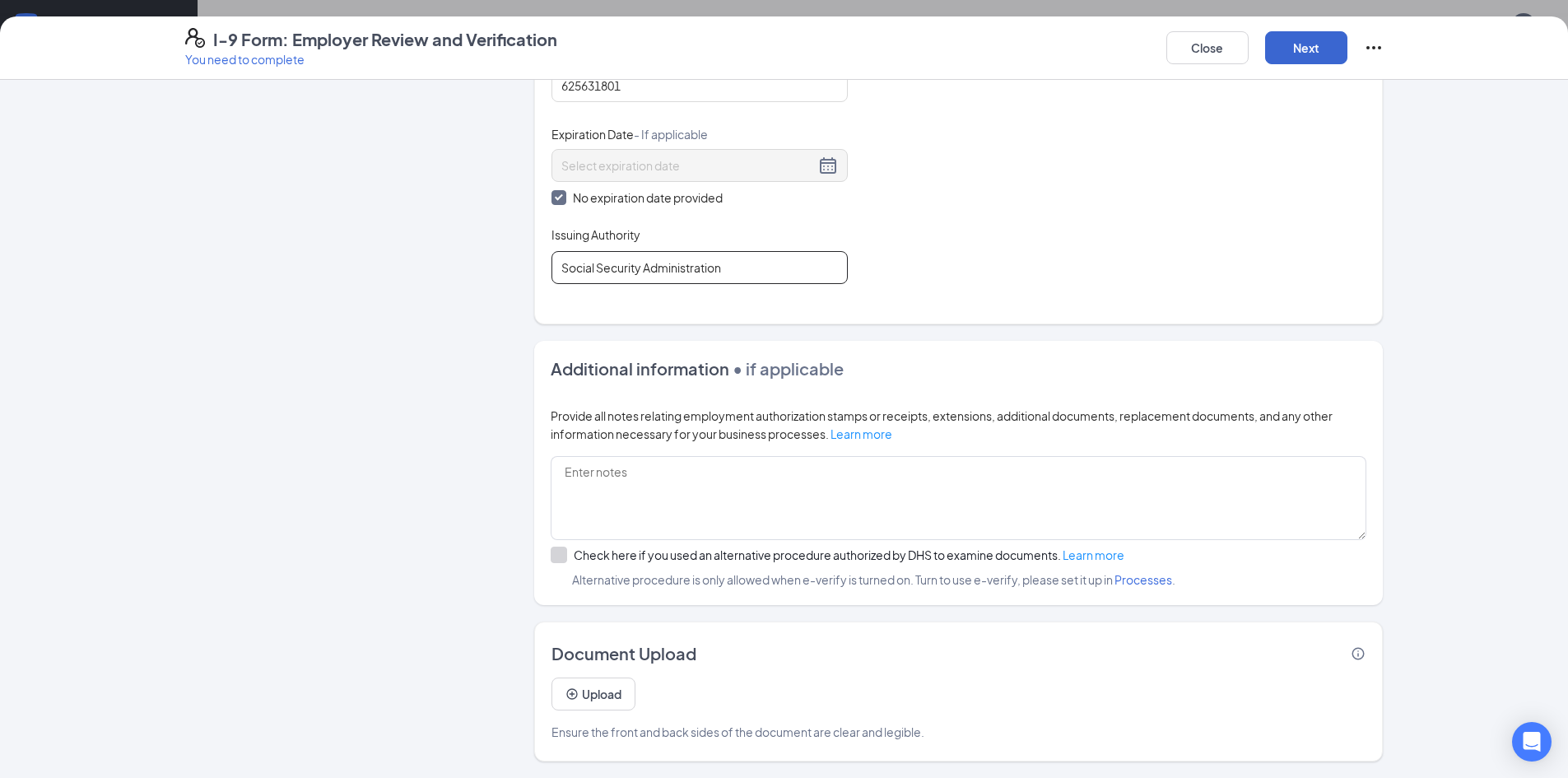
type input "Social Security Administration"
click at [1303, 59] on button "Next" at bounding box center [1306, 47] width 82 height 33
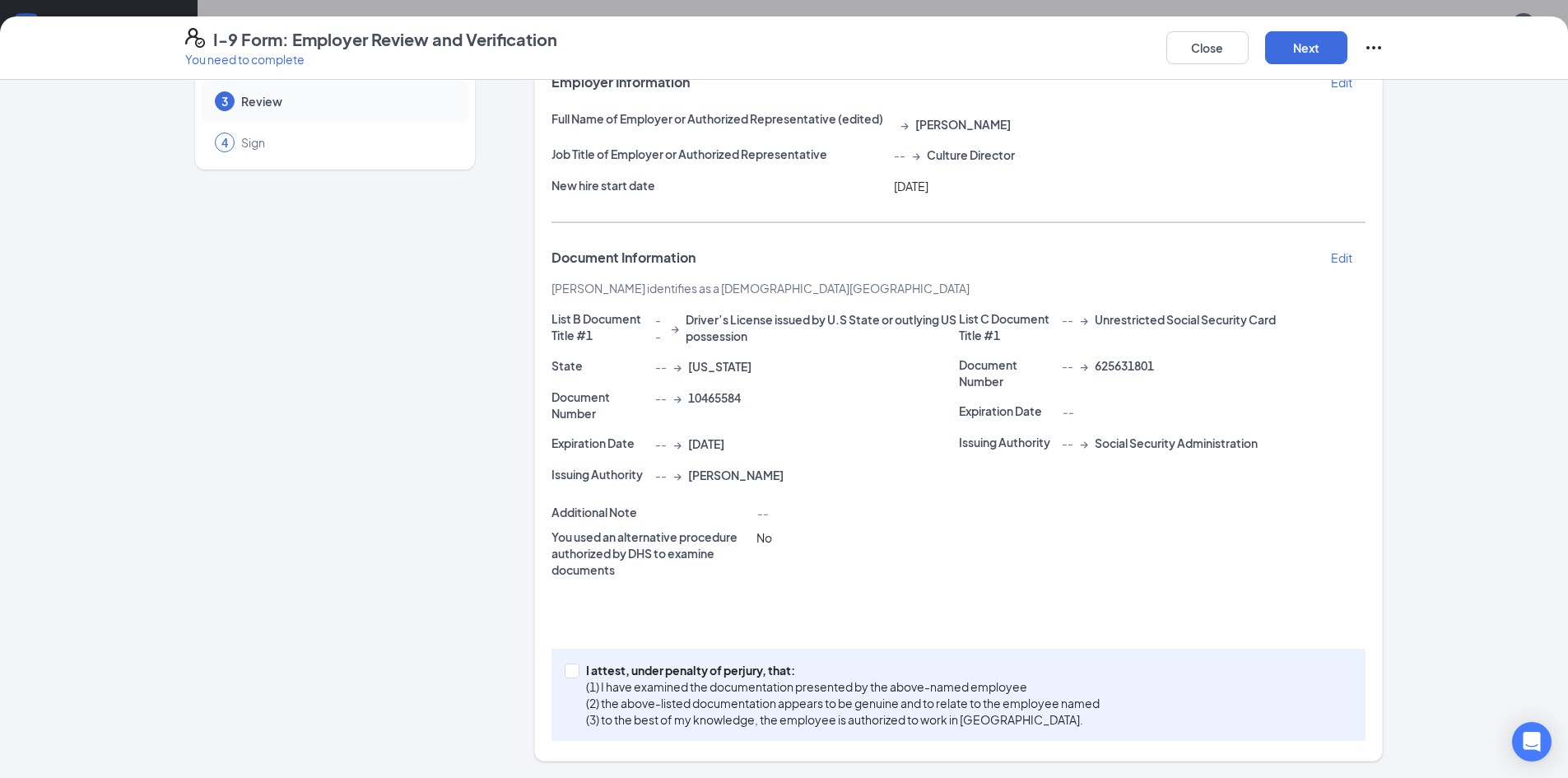
click at [538, 677] on div "Review Please confirm the following information is correct. Employer Informatio…" at bounding box center [958, 371] width 848 height 780
click at [564, 676] on span at bounding box center [571, 671] width 15 height 15
click at [564, 675] on input "I attest, under penalty of [PERSON_NAME], that: (1) I have examined the documen…" at bounding box center [570, 669] width 11 height 11
checkbox input "true"
drag, startPoint x: 1289, startPoint y: 27, endPoint x: 1285, endPoint y: 43, distance: 16.5
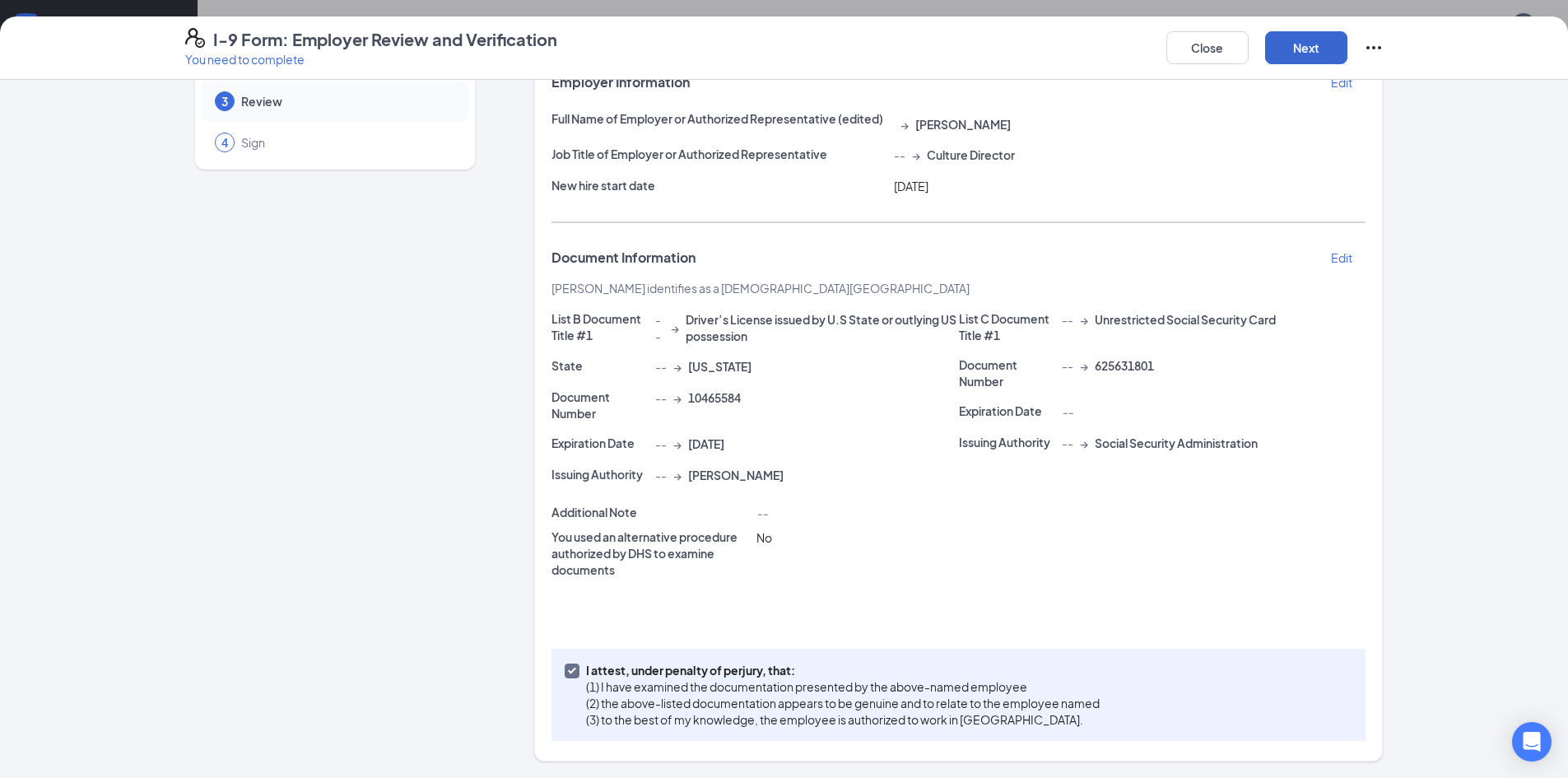
click at [1289, 29] on div "I-9 Form: Employer Review and Verification You need to complete Close Next" at bounding box center [784, 47] width 1568 height 63
click at [1284, 54] on button "Next" at bounding box center [1306, 47] width 82 height 33
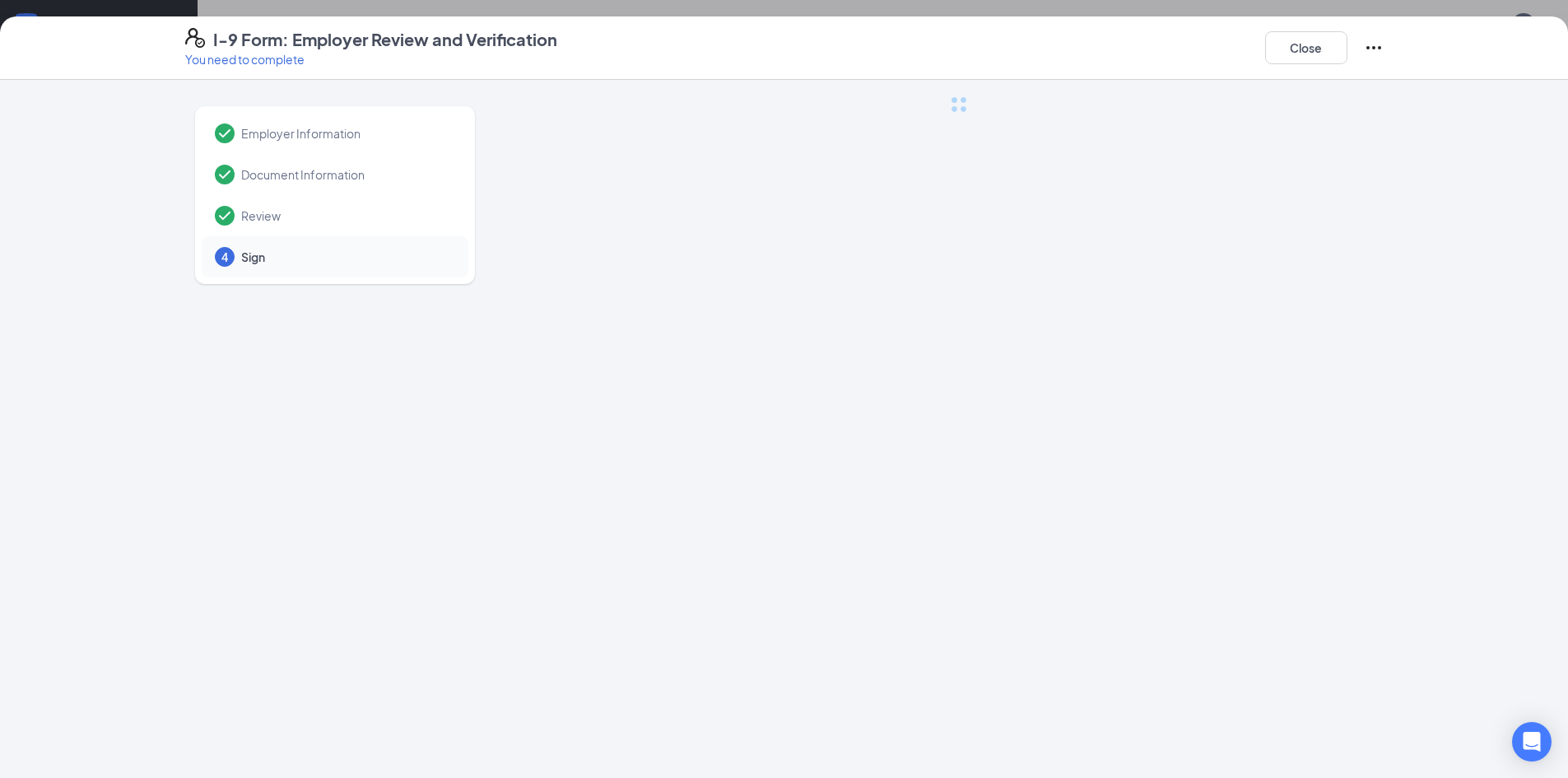
scroll to position [0, 0]
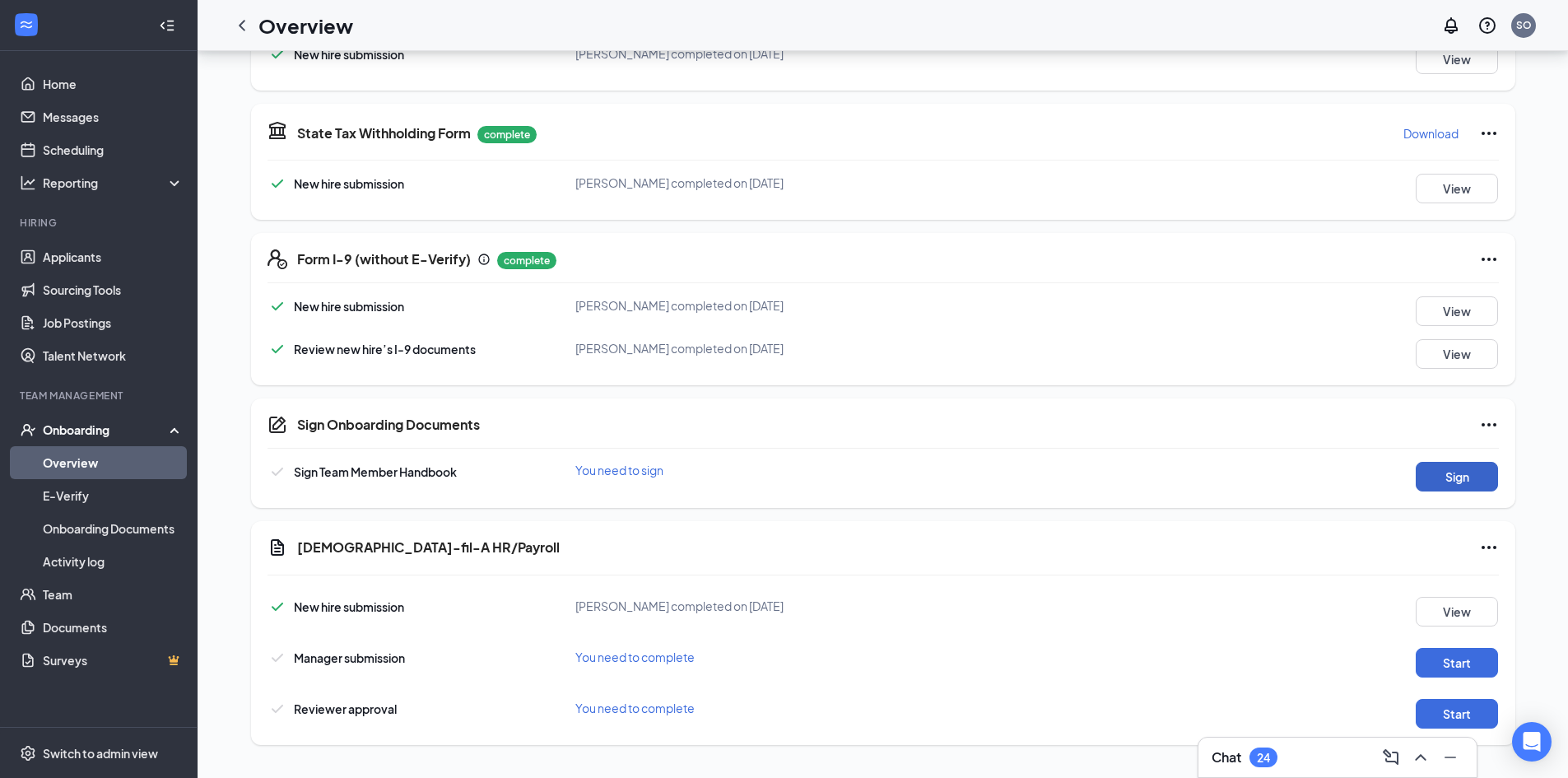
click at [1480, 477] on button "Sign" at bounding box center [1456, 477] width 82 height 29
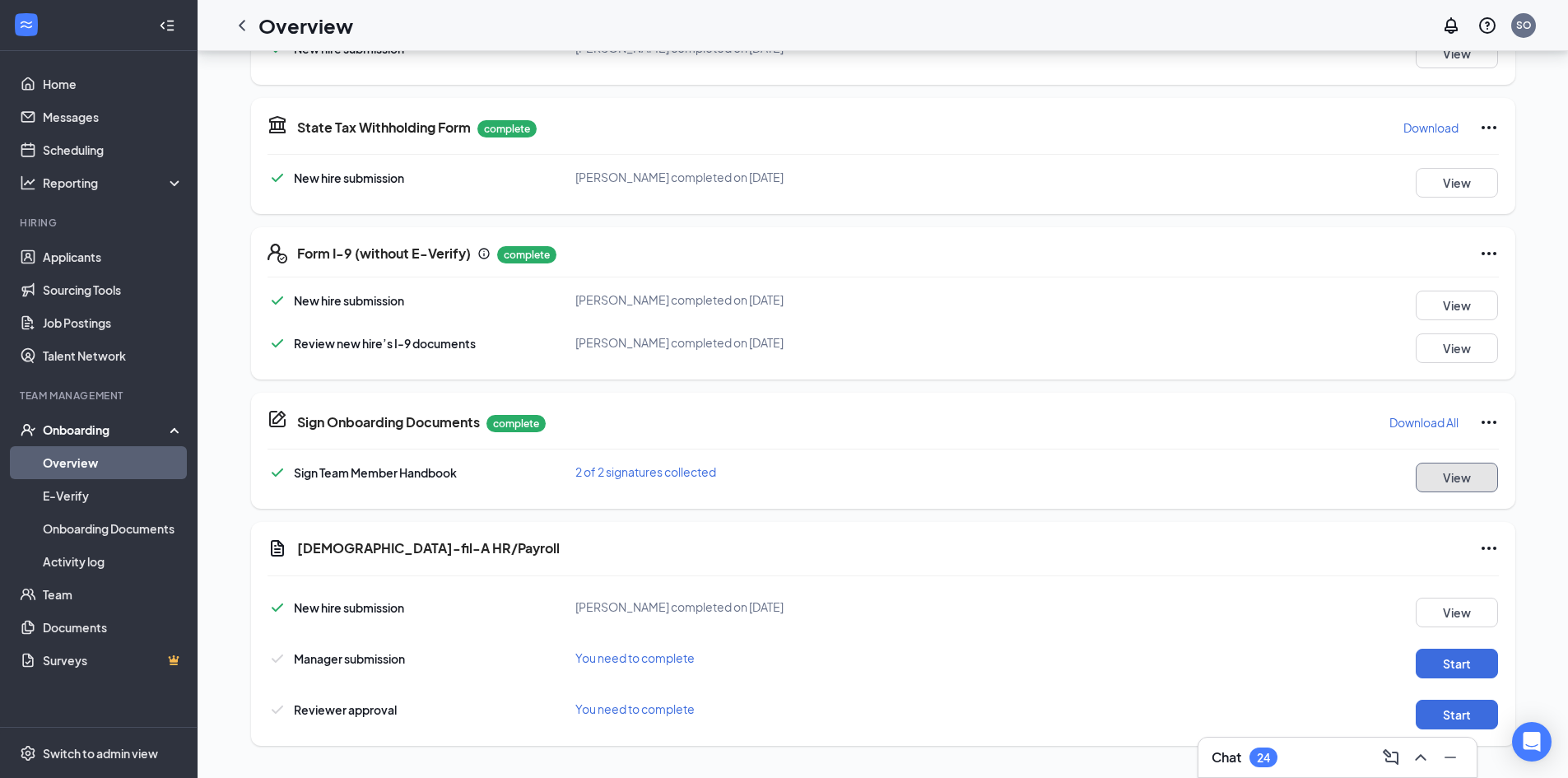
scroll to position [462, 0]
click at [1467, 655] on button "Start" at bounding box center [1456, 663] width 82 height 29
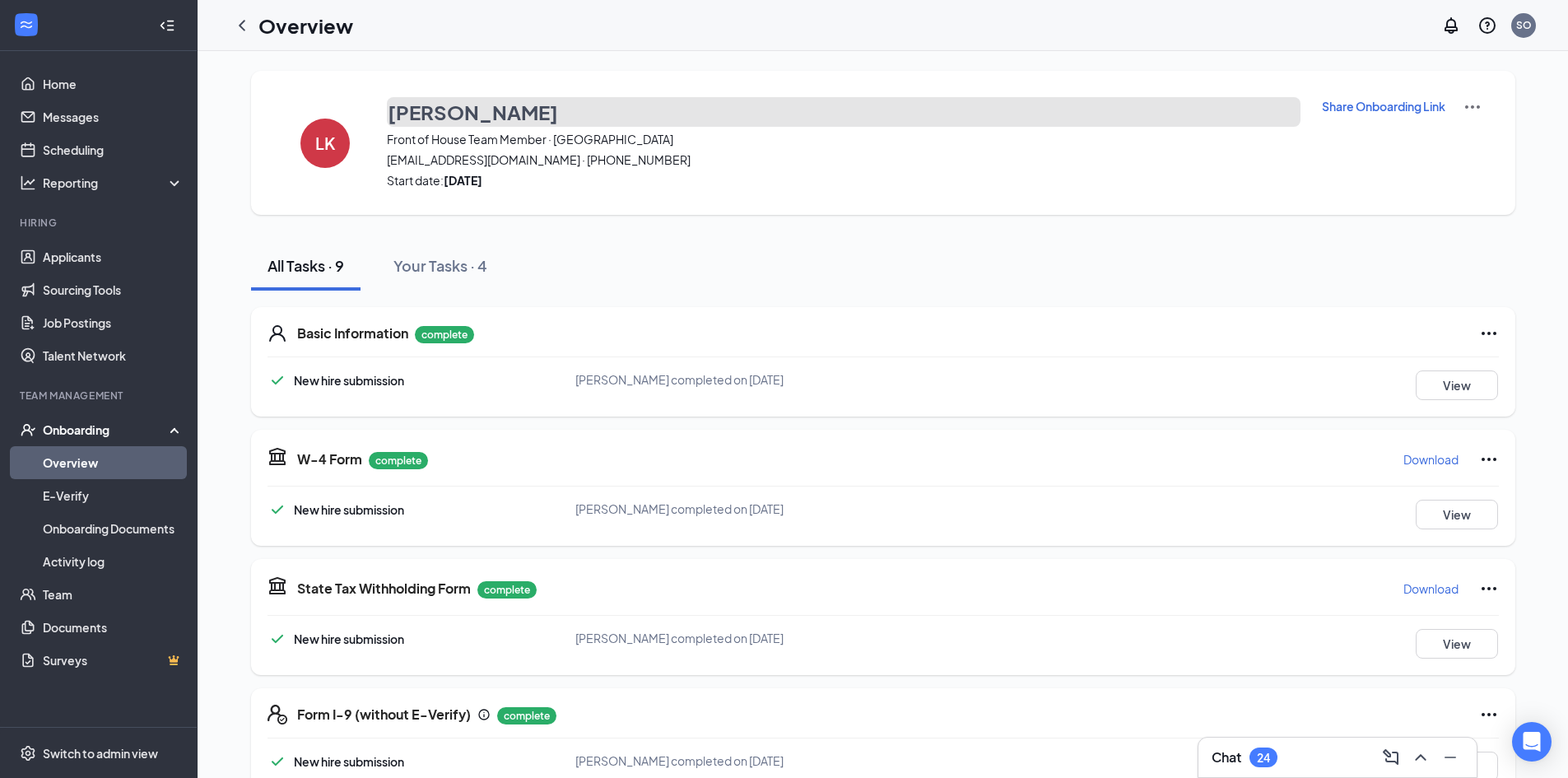
click at [448, 104] on h3 "[PERSON_NAME]" at bounding box center [472, 111] width 170 height 28
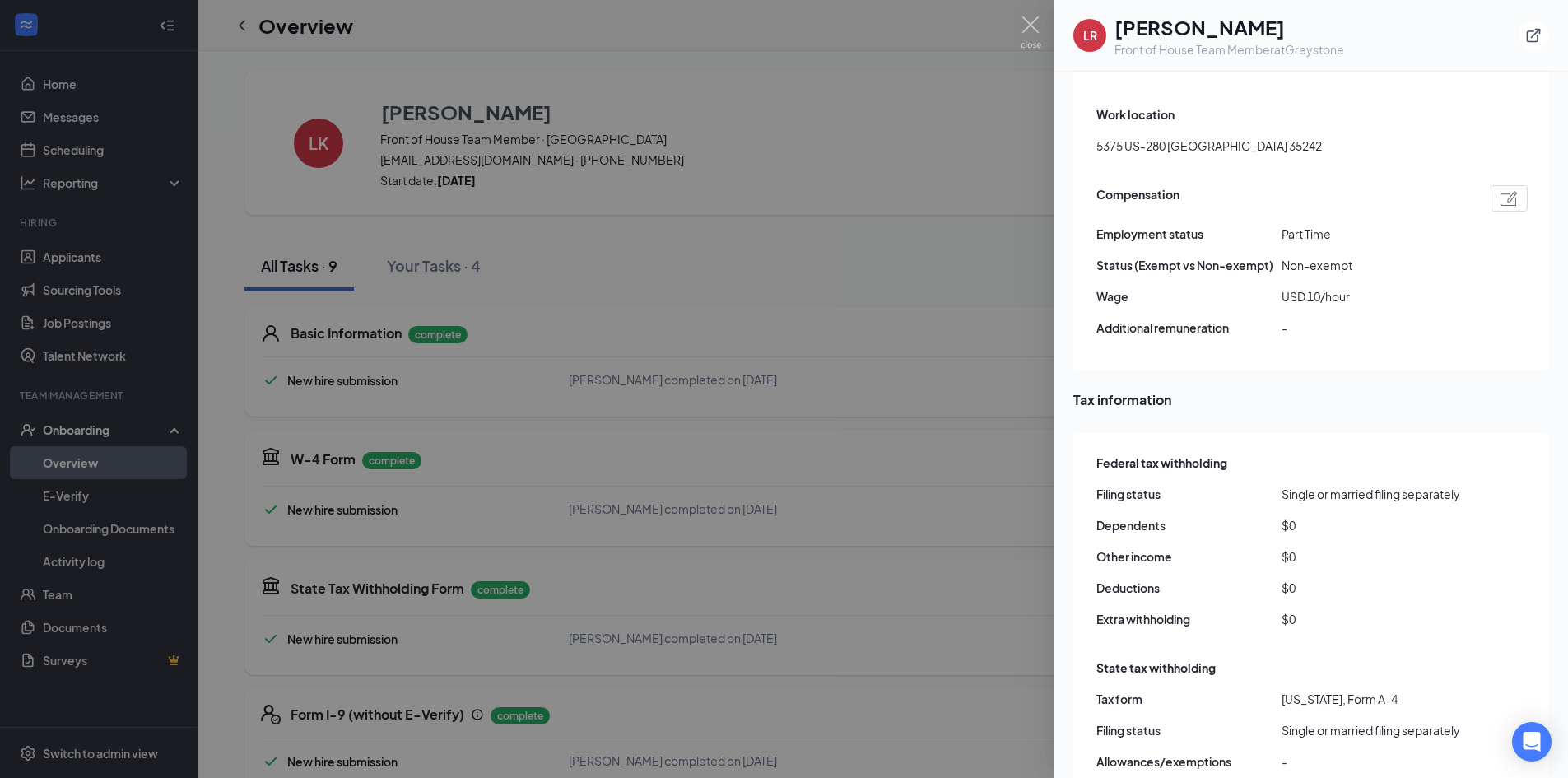
scroll to position [1084, 0]
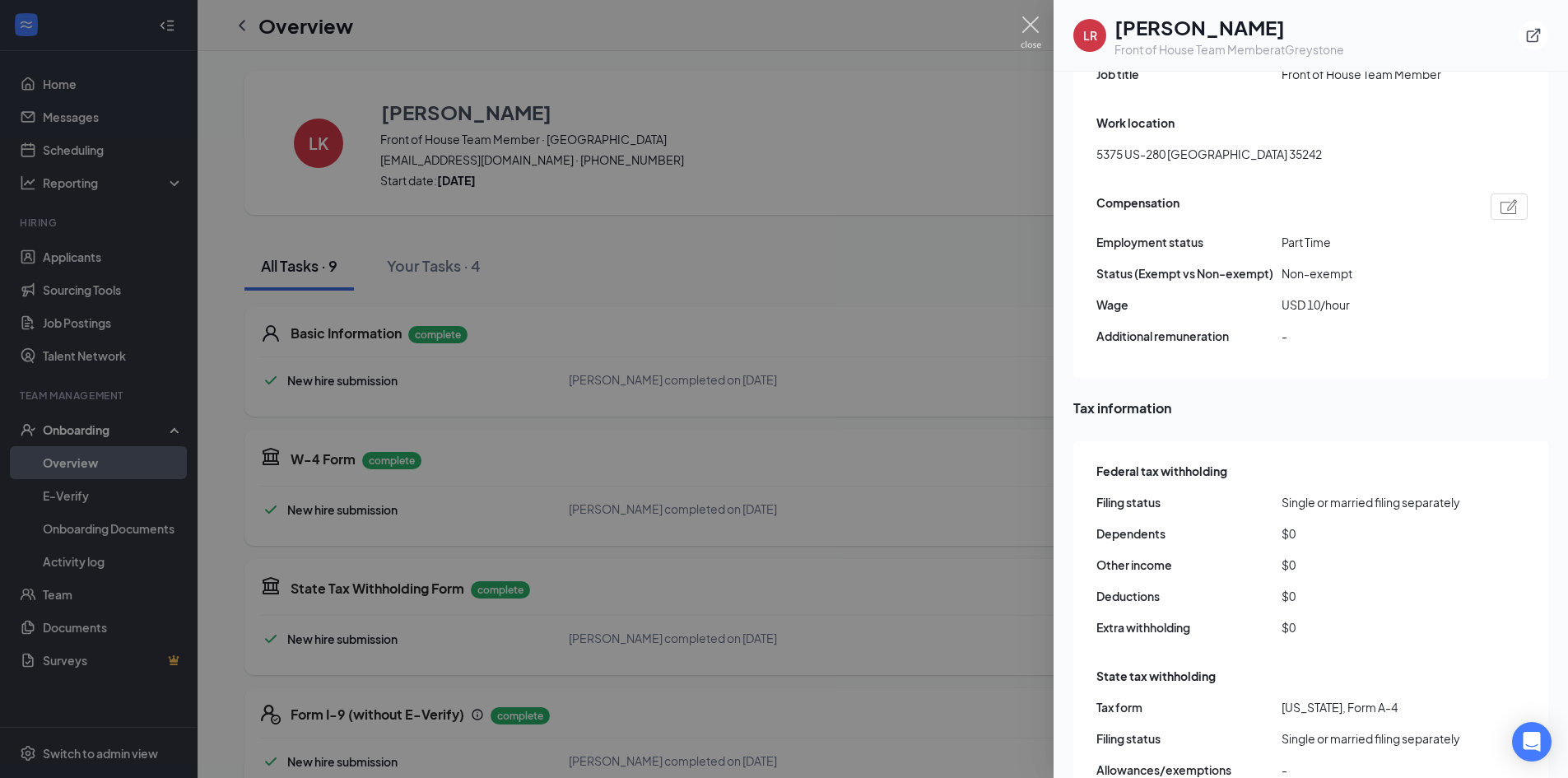
click at [1039, 24] on img at bounding box center [1031, 32] width 21 height 32
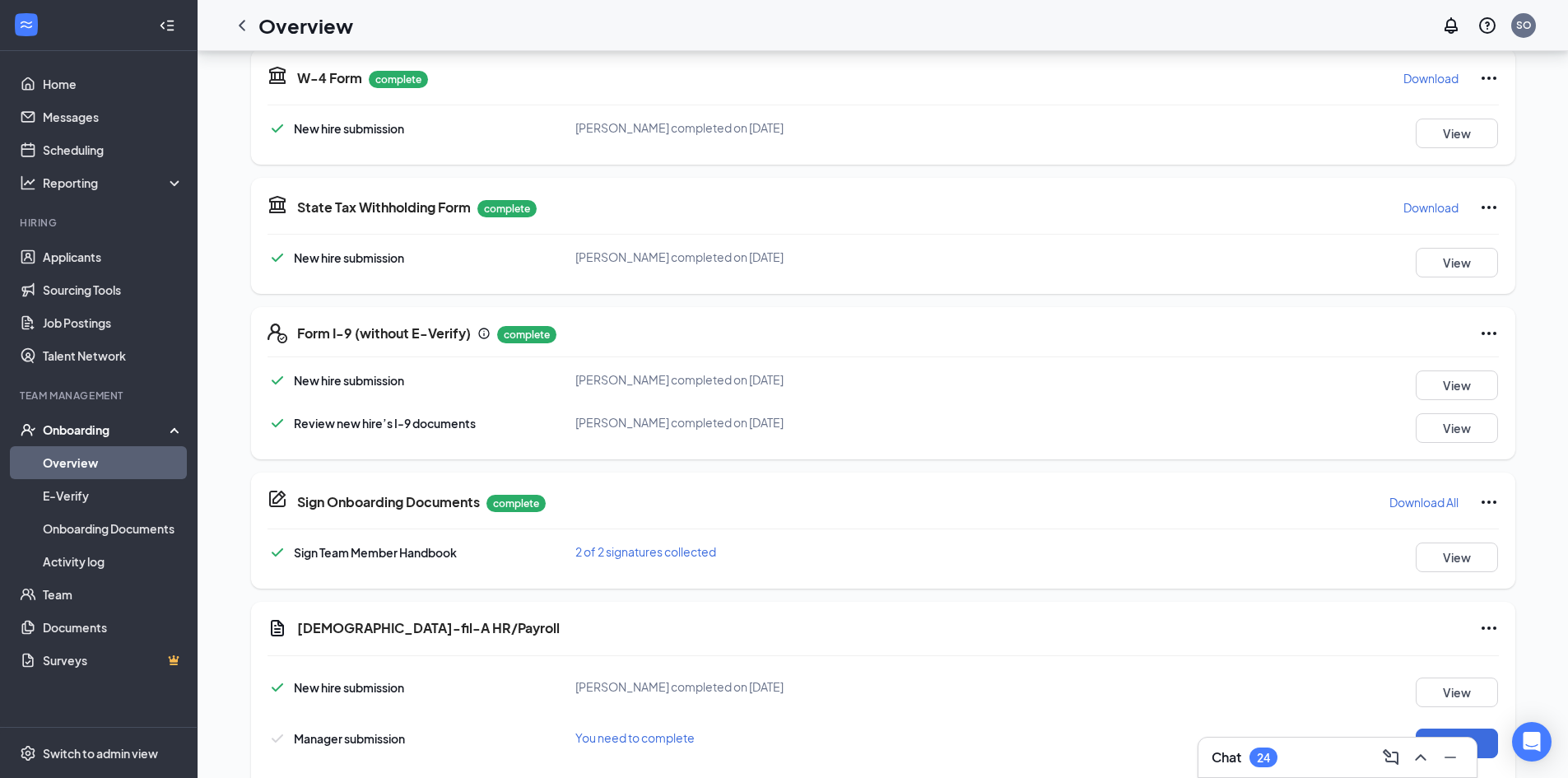
scroll to position [462, 0]
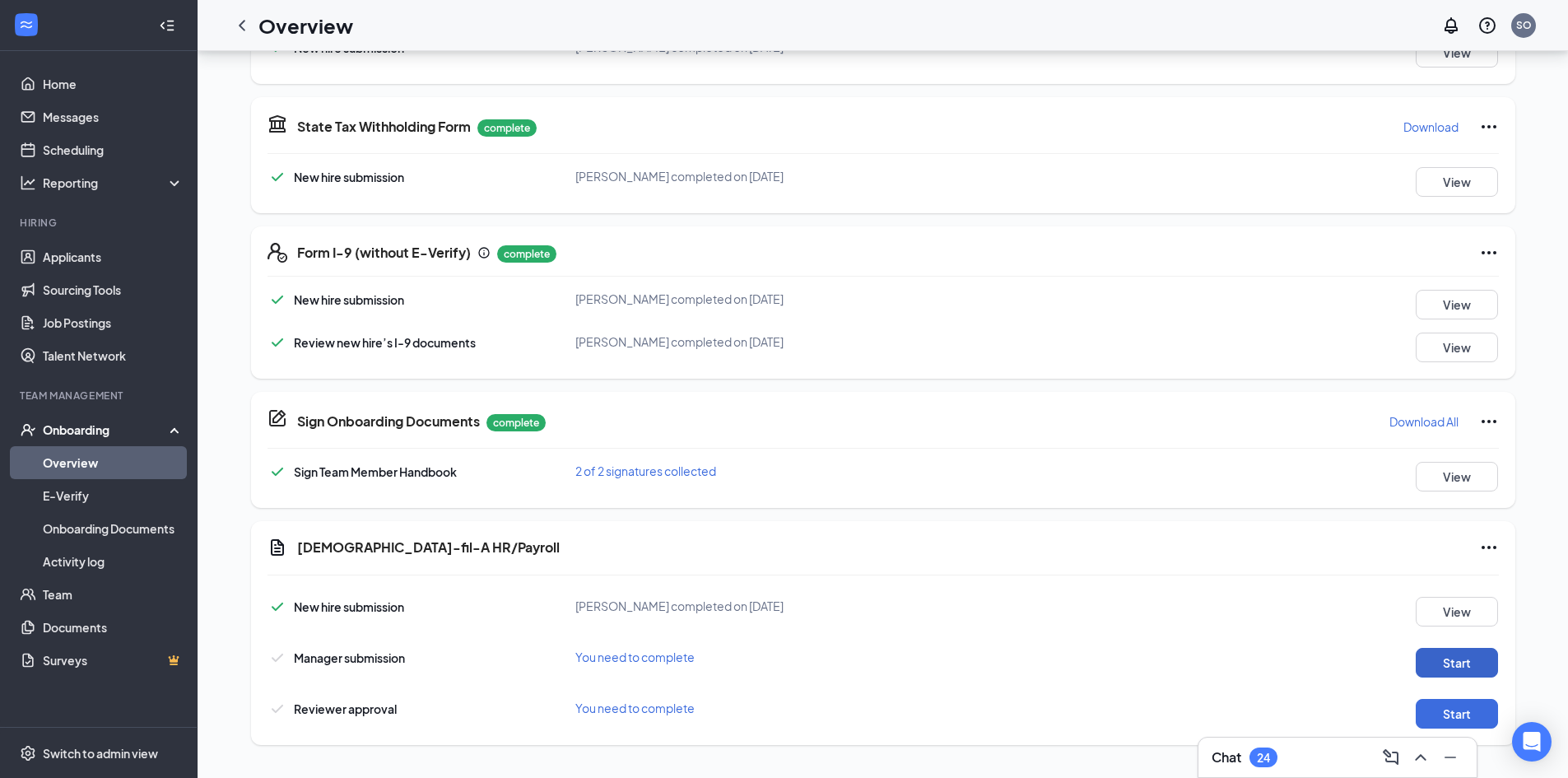
click at [1444, 664] on button "Start" at bounding box center [1456, 663] width 82 height 29
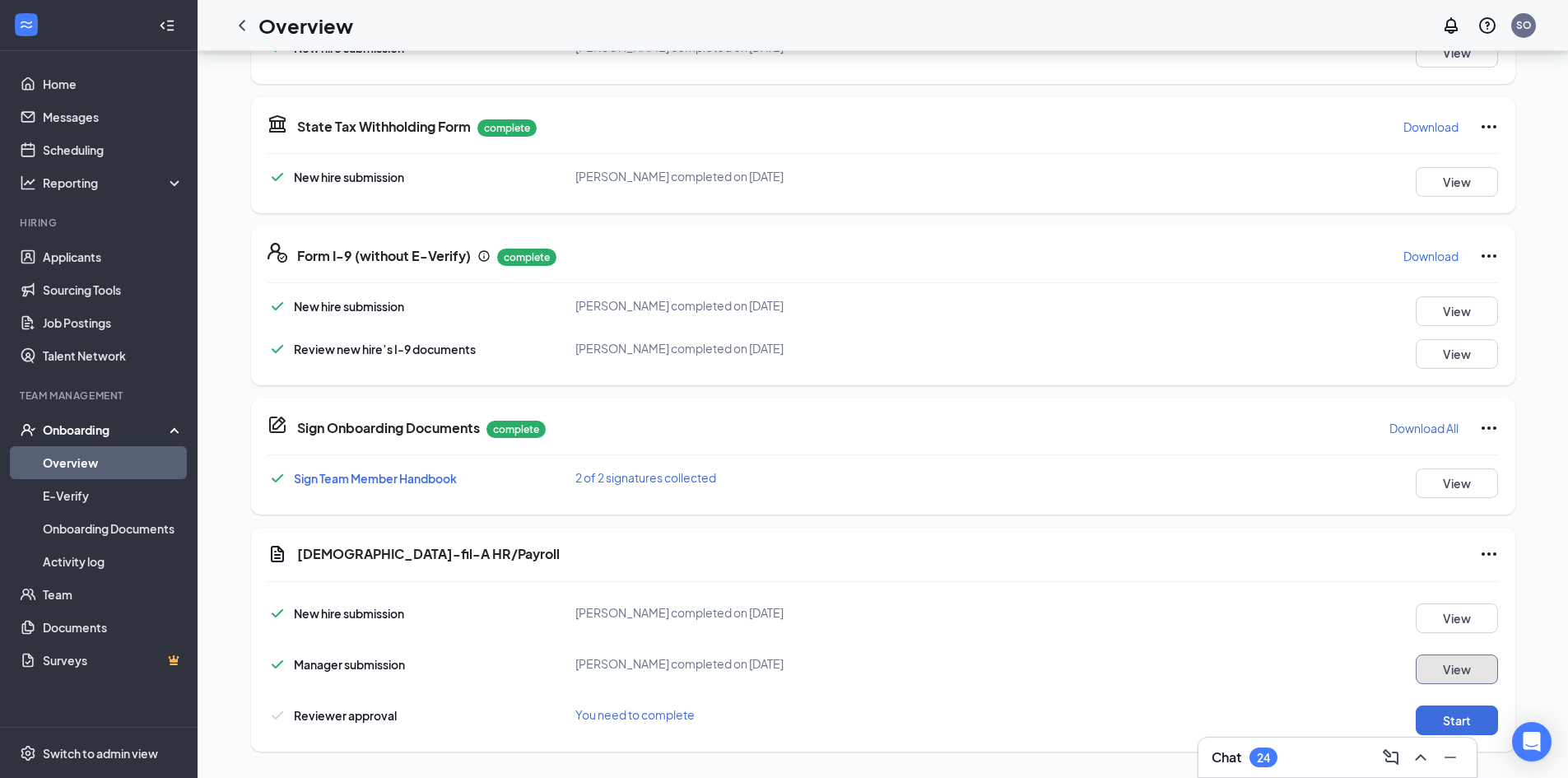
scroll to position [469, 0]
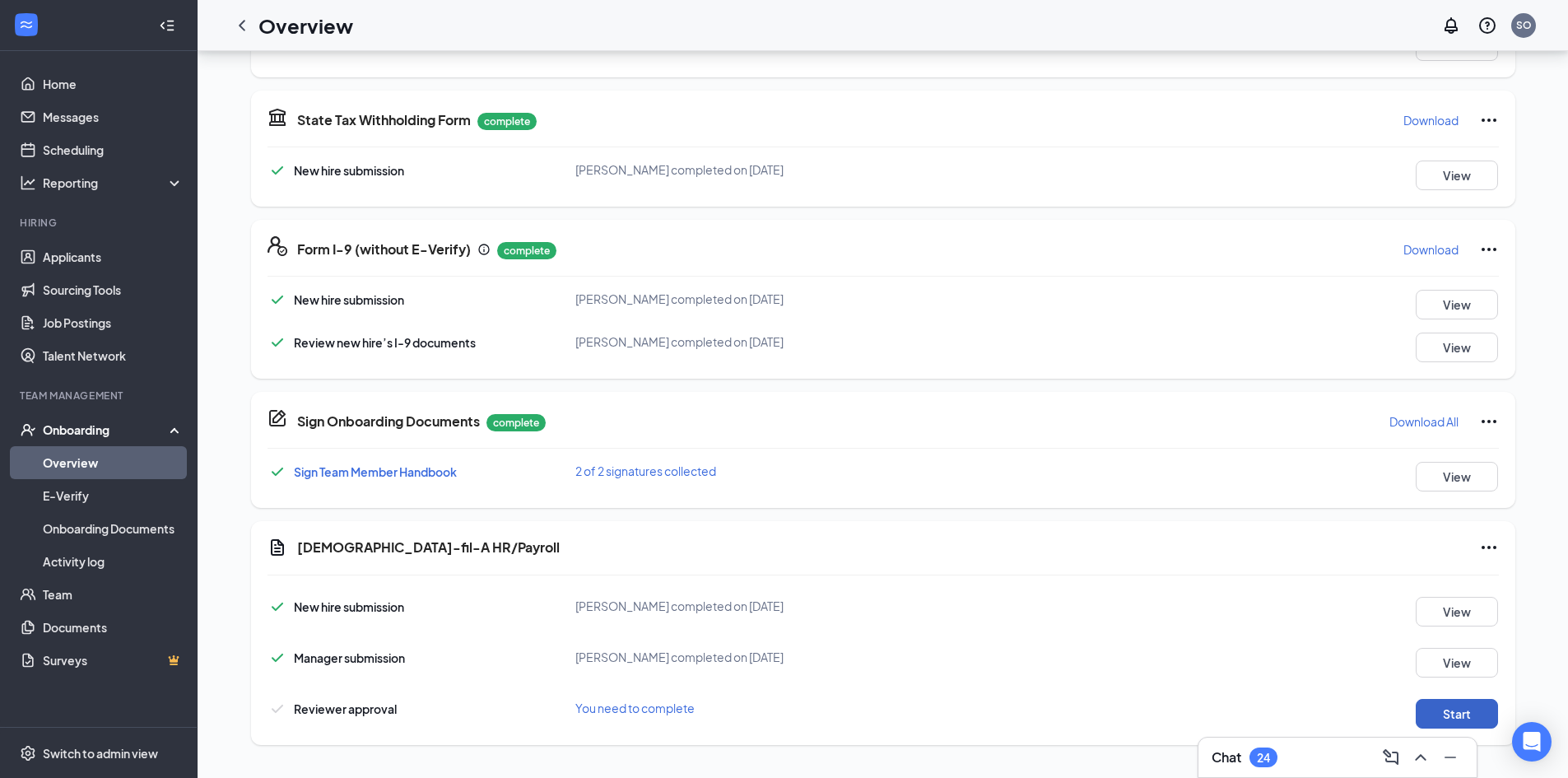
click at [1471, 709] on button "Start" at bounding box center [1456, 714] width 82 height 29
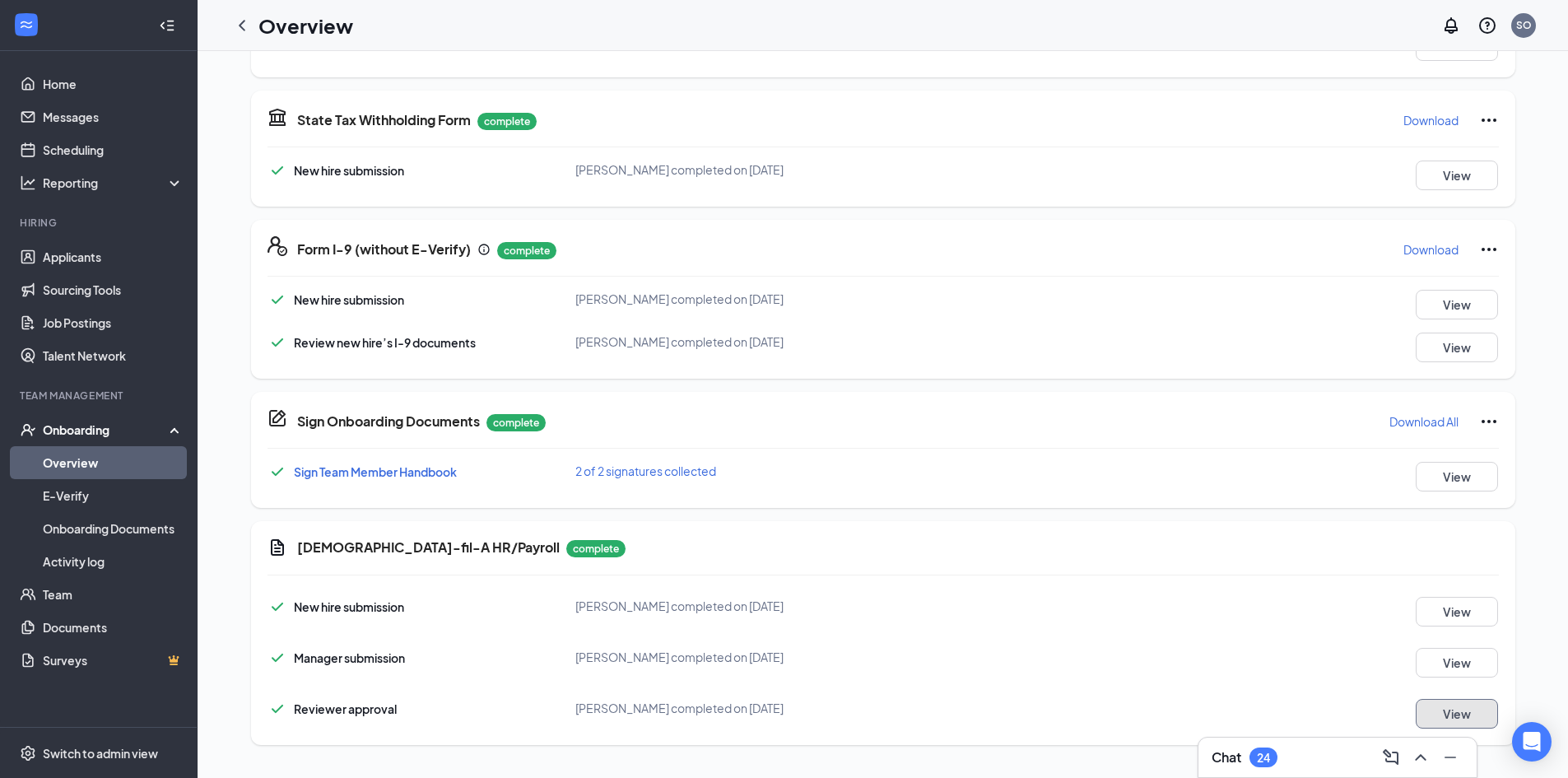
scroll to position [0, 0]
